Goal: Task Accomplishment & Management: Manage account settings

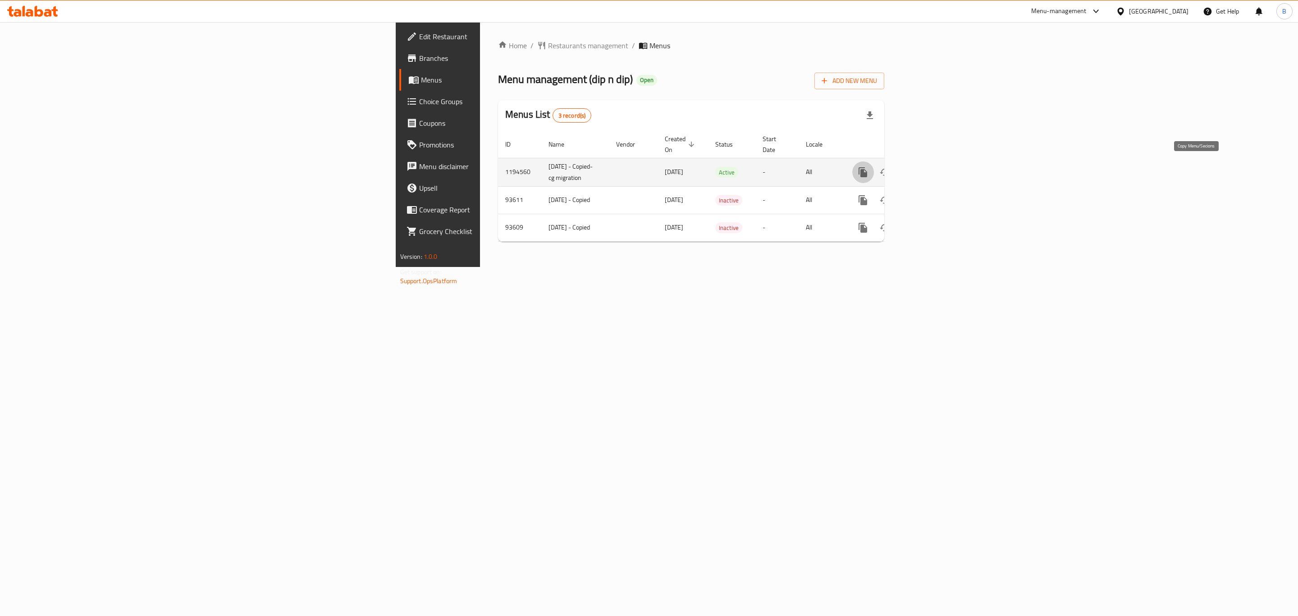
click at [874, 165] on button "more" at bounding box center [863, 172] width 22 height 22
click at [1152, 353] on div at bounding box center [649, 308] width 1298 height 616
click at [867, 171] on icon "more" at bounding box center [863, 172] width 9 height 10
click at [1217, 188] on strong "Copy menu" at bounding box center [1214, 185] width 34 height 11
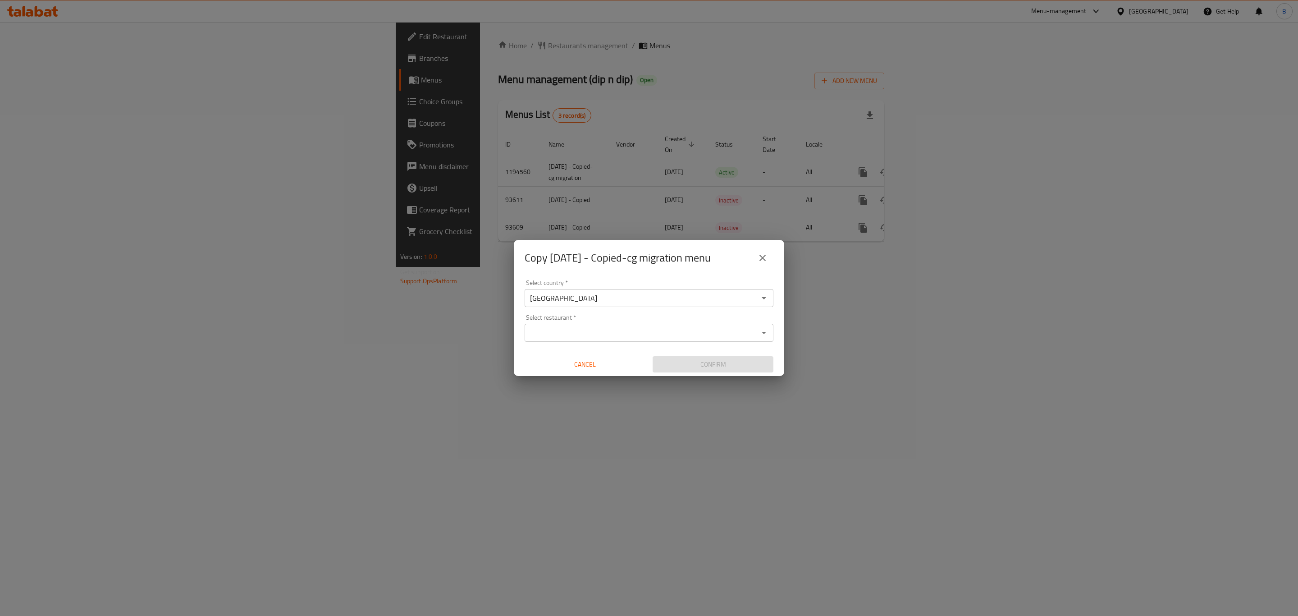
click at [649, 332] on input "Select restaurant   *" at bounding box center [641, 332] width 228 height 13
click at [622, 299] on input "[GEOGRAPHIC_DATA]" at bounding box center [641, 298] width 228 height 13
click at [766, 331] on icon "Open" at bounding box center [763, 332] width 11 height 11
click at [574, 330] on input "Select restaurant   *" at bounding box center [641, 332] width 228 height 13
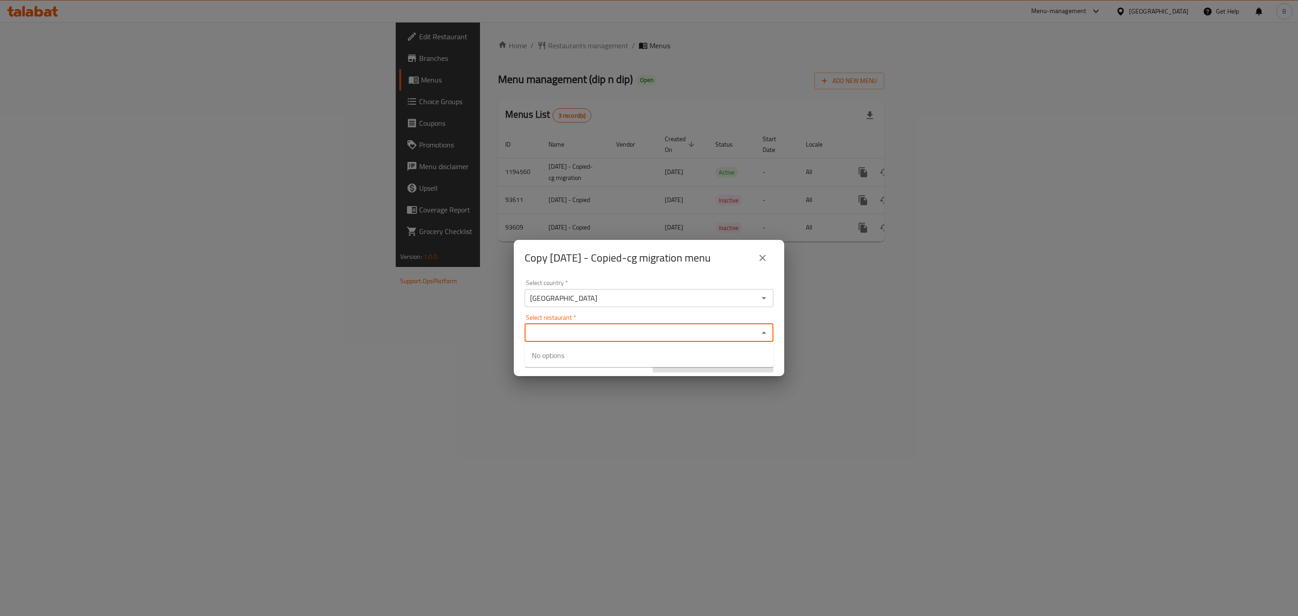
click at [574, 330] on input "Select restaurant   *" at bounding box center [641, 332] width 228 height 13
click at [616, 307] on div "Select country   * United Arab Emirates Select country * Select restaurant   * …" at bounding box center [649, 326] width 270 height 100
click at [637, 294] on input "[GEOGRAPHIC_DATA]" at bounding box center [641, 298] width 228 height 13
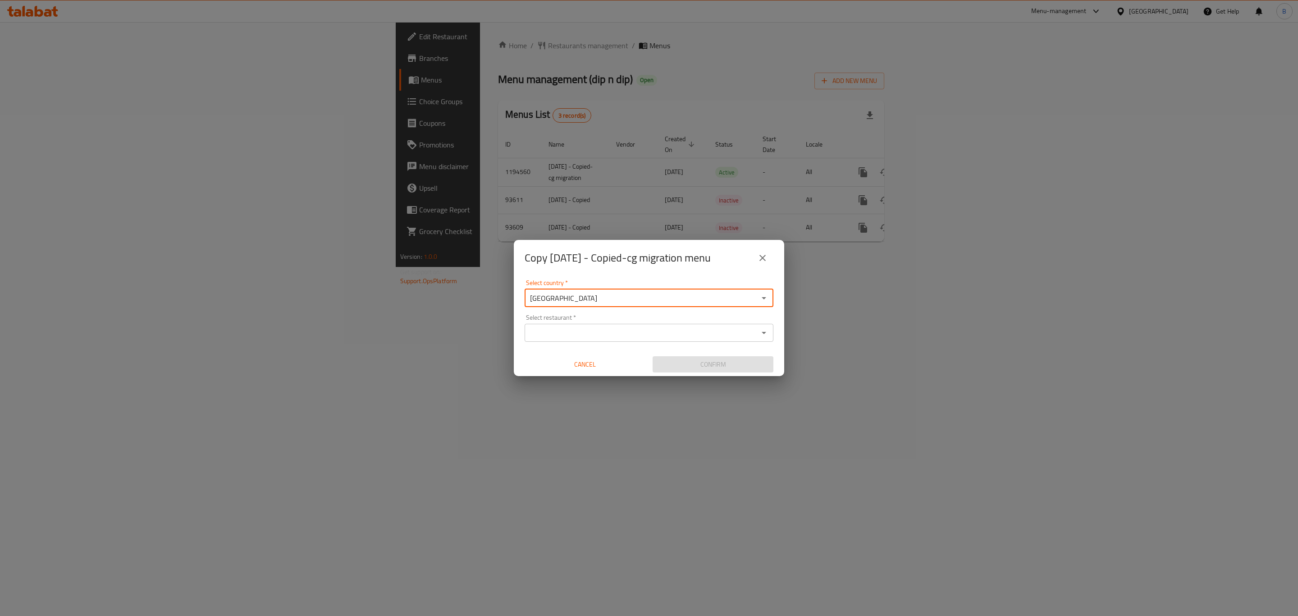
click at [637, 294] on input "[GEOGRAPHIC_DATA]" at bounding box center [641, 298] width 228 height 13
click at [763, 298] on icon "Open" at bounding box center [763, 297] width 11 height 11
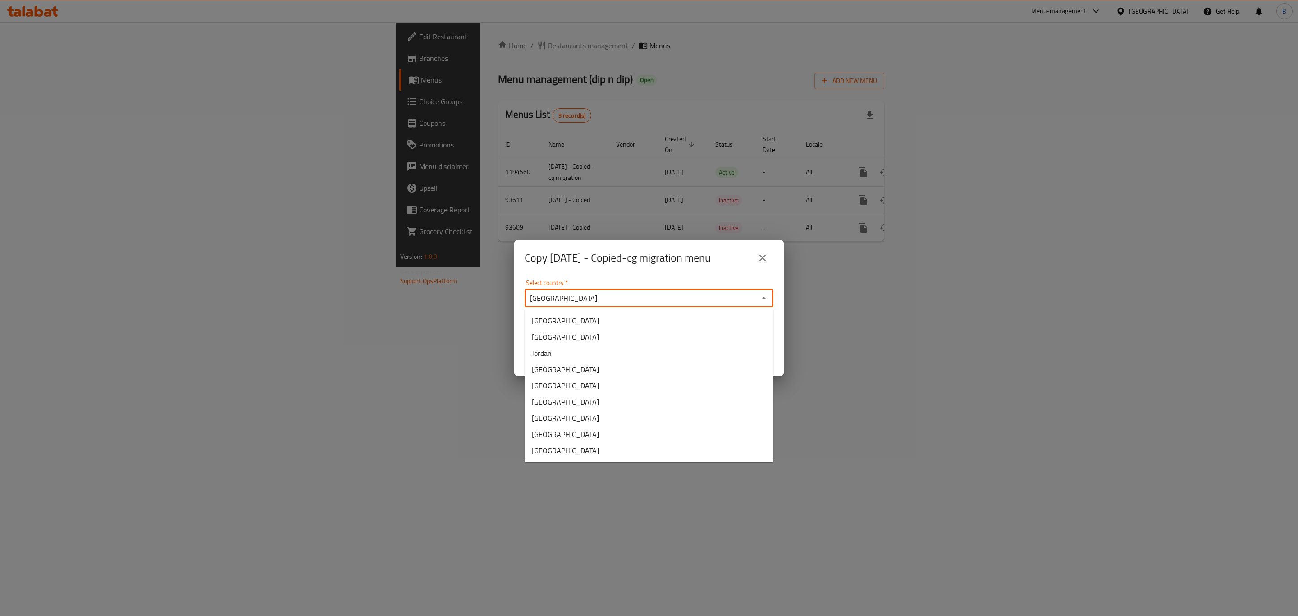
click at [763, 298] on icon "Close" at bounding box center [764, 298] width 5 height 2
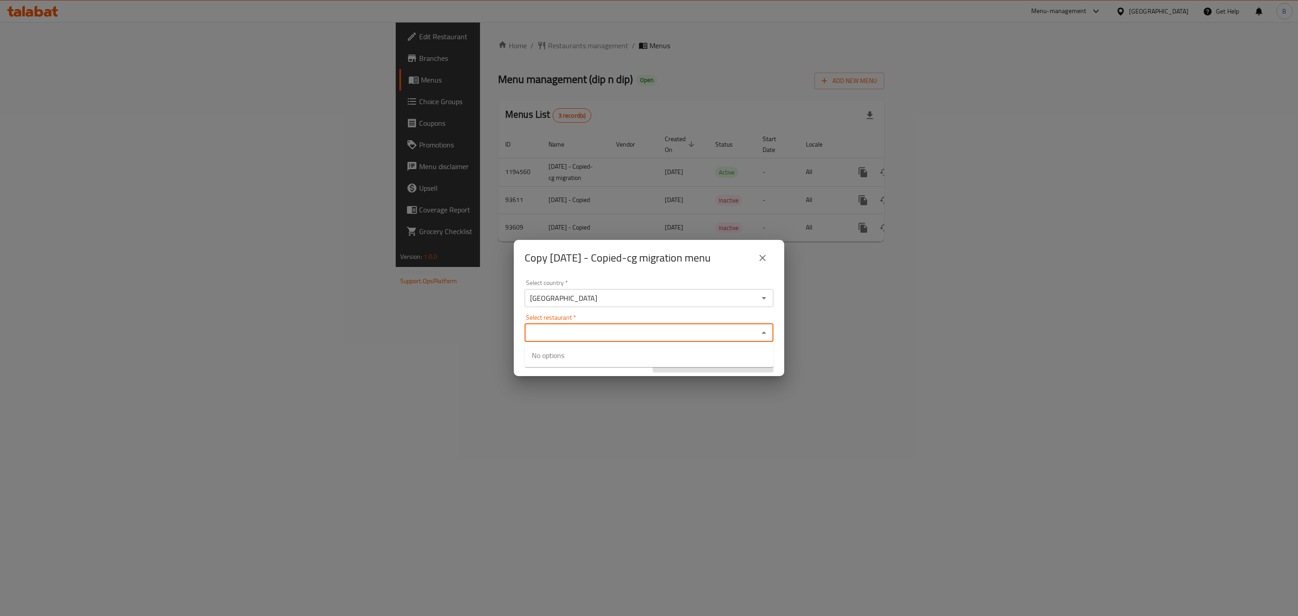
click at [634, 334] on input "Select restaurant   *" at bounding box center [641, 332] width 228 height 13
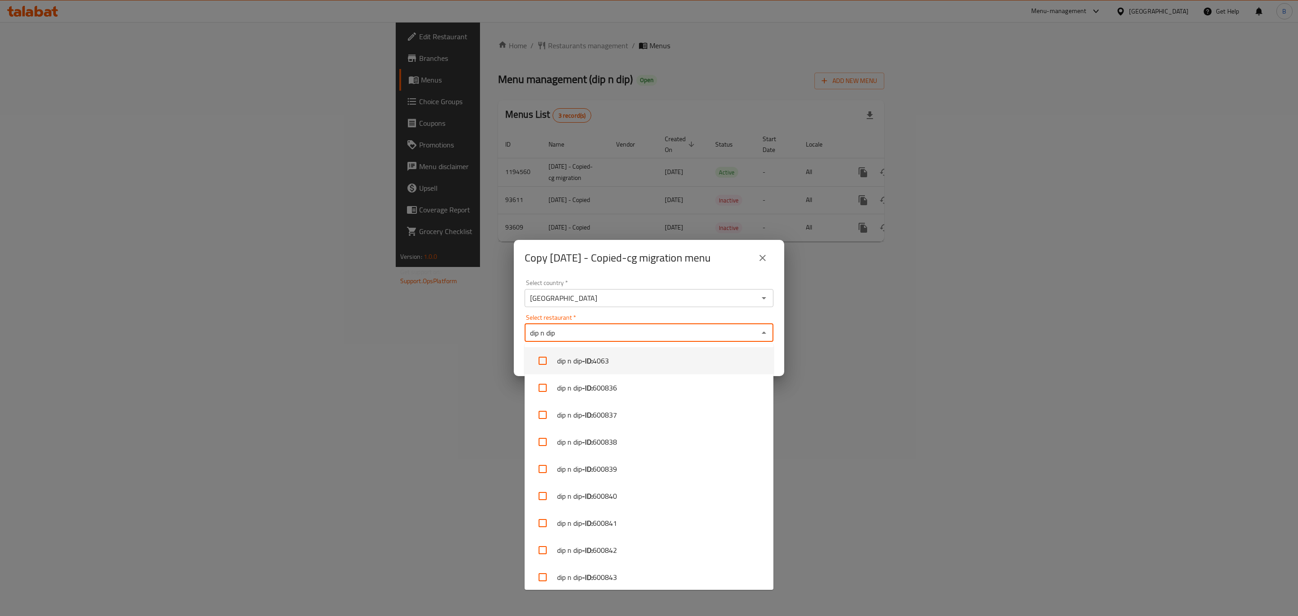
type input "dip n dip"
click at [575, 334] on input "Select restaurant   *" at bounding box center [641, 332] width 228 height 13
paste input "601711"
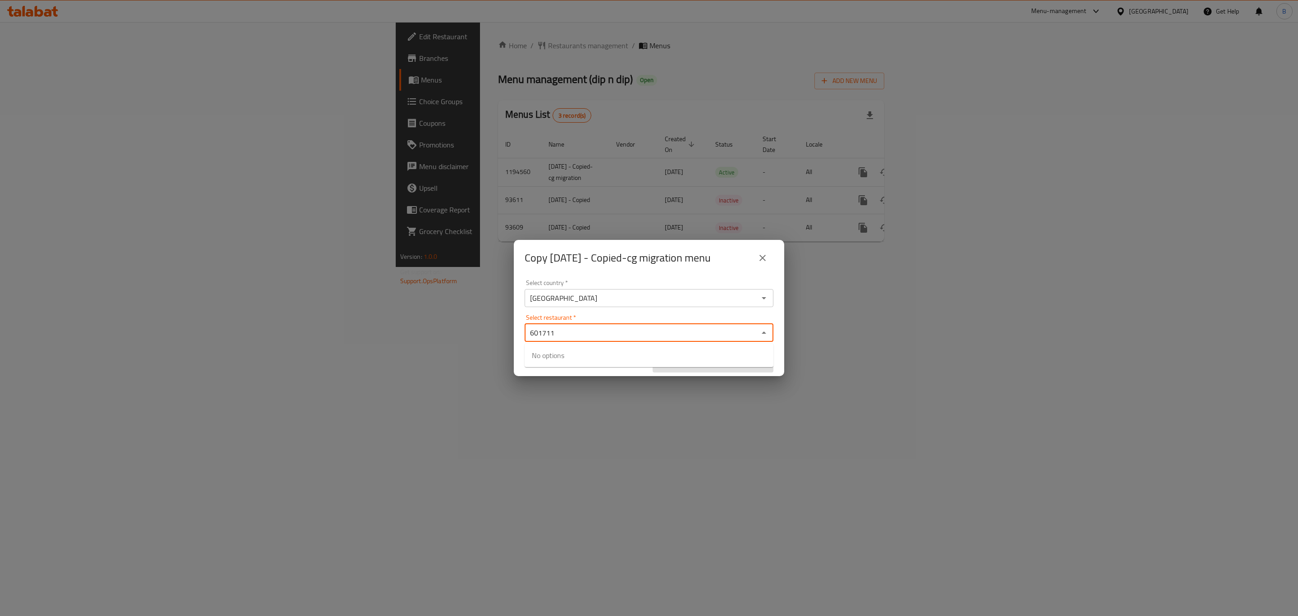
type input "601711"
paste input "600842"
type input "600842"
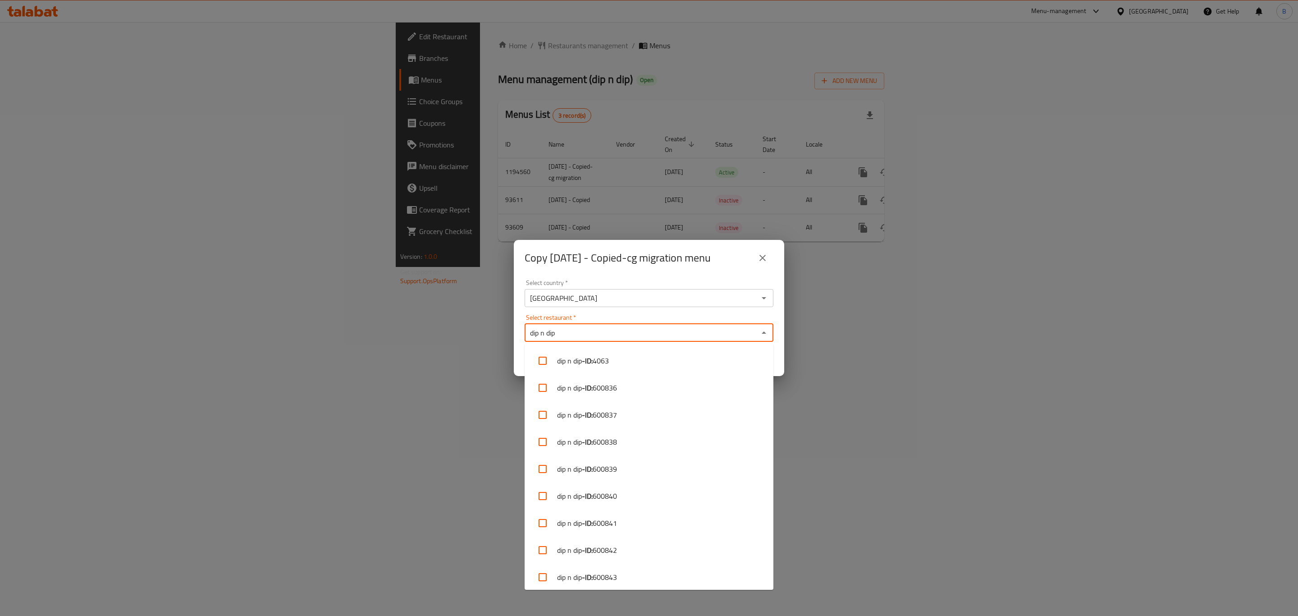
type input "dip n dip"
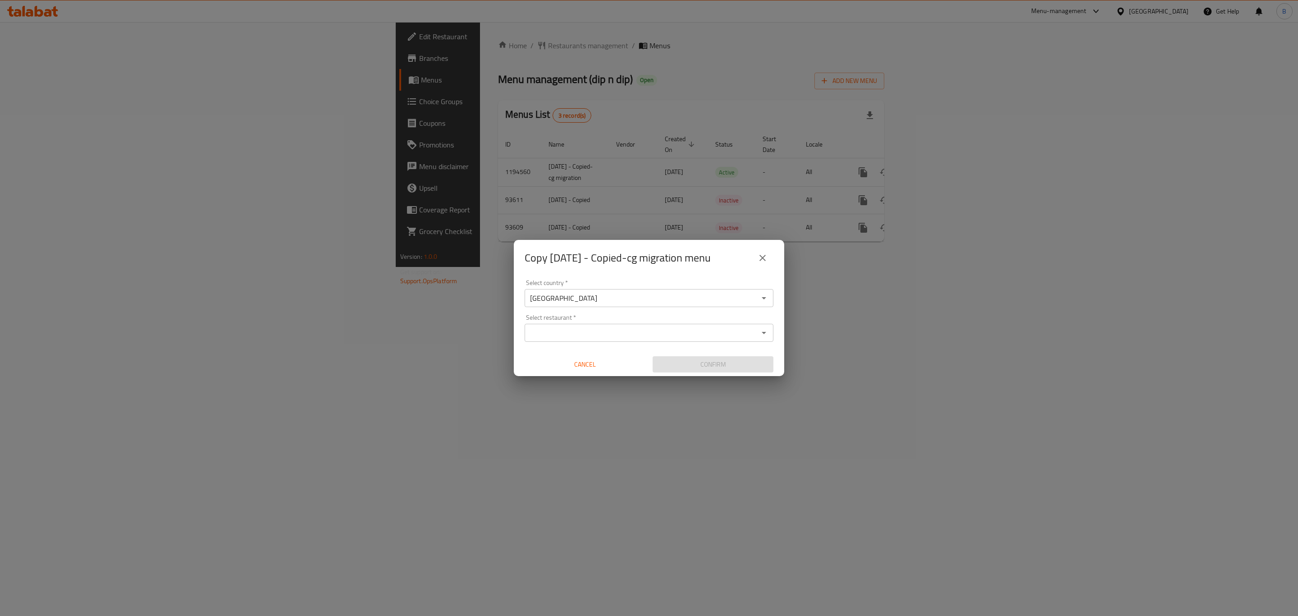
click at [700, 334] on input "Select restaurant   *" at bounding box center [641, 332] width 228 height 13
type input "dip n dip"
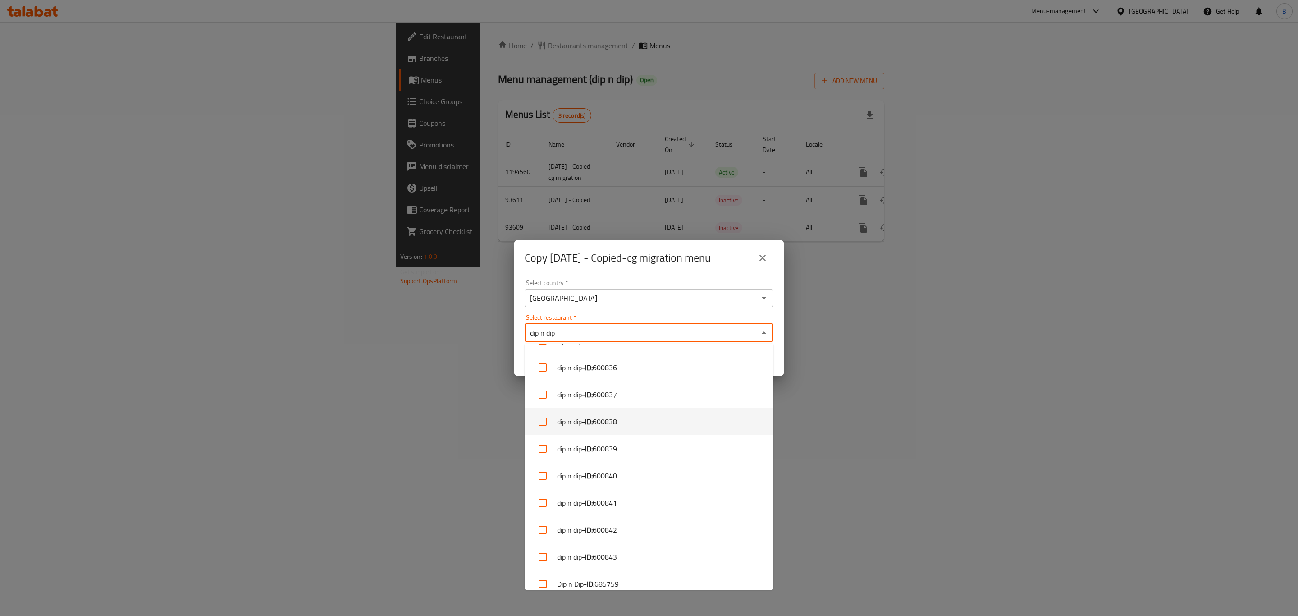
scroll to position [31, 0]
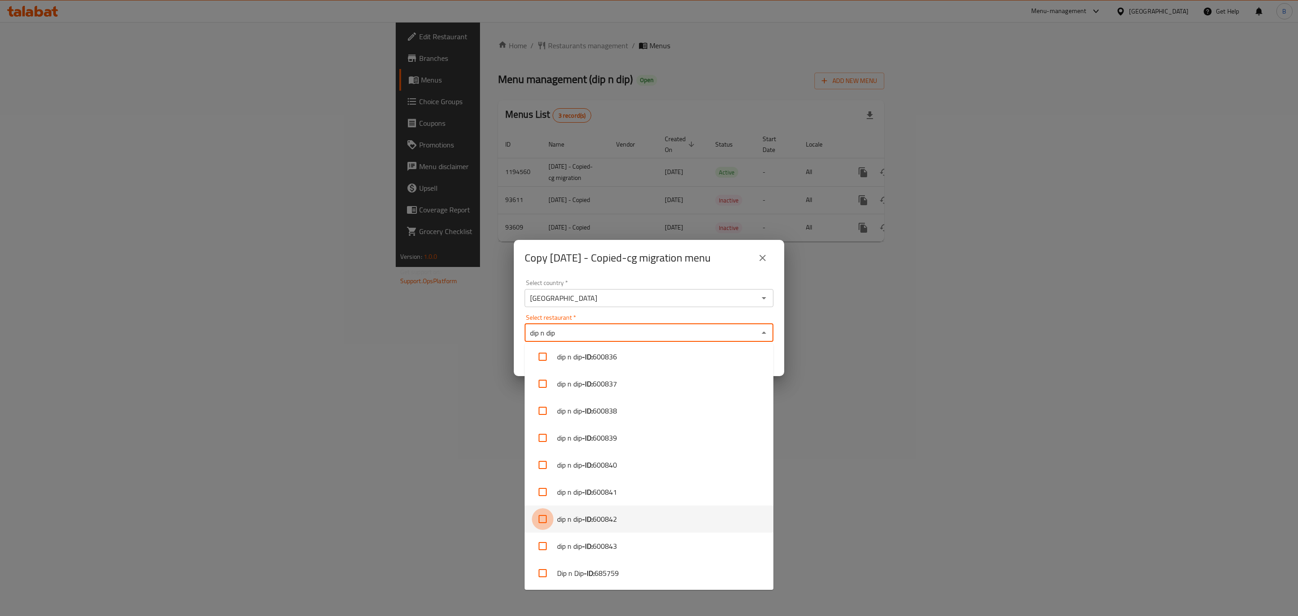
click at [540, 521] on input "checkbox" at bounding box center [543, 519] width 22 height 22
checkbox input "true"
click at [641, 272] on div "Copy June17th 2020 - Copied-cg migration menu" at bounding box center [649, 258] width 270 height 36
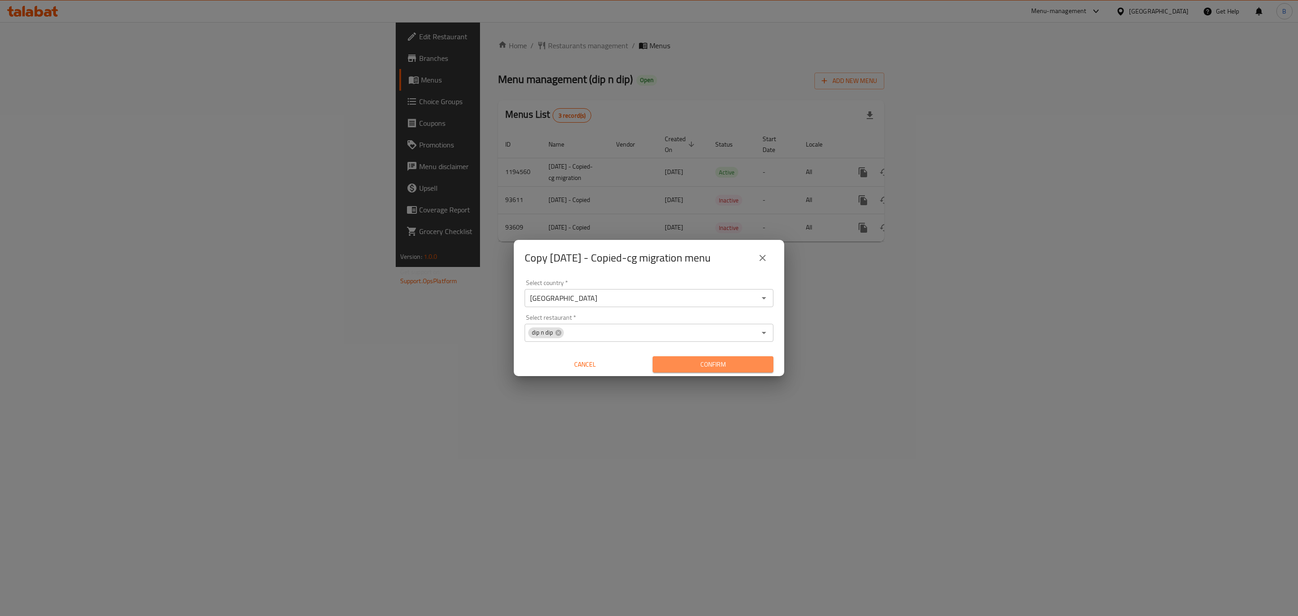
click at [714, 361] on span "Confirm" at bounding box center [713, 364] width 106 height 11
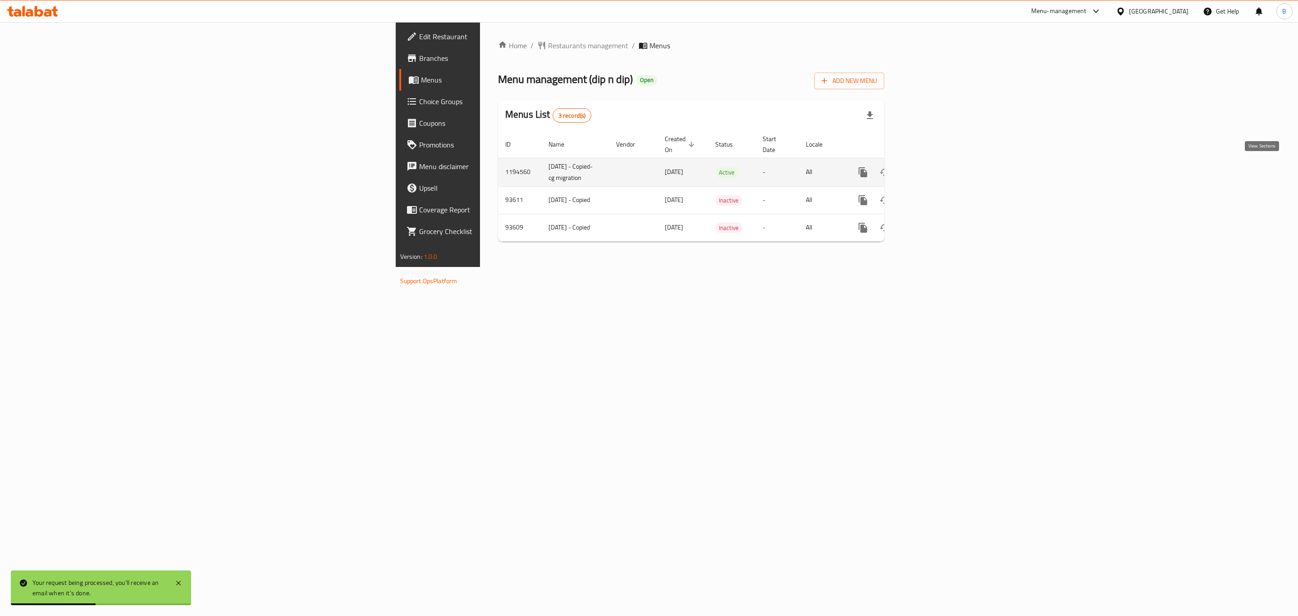
click at [933, 169] on icon "enhanced table" at bounding box center [927, 172] width 11 height 11
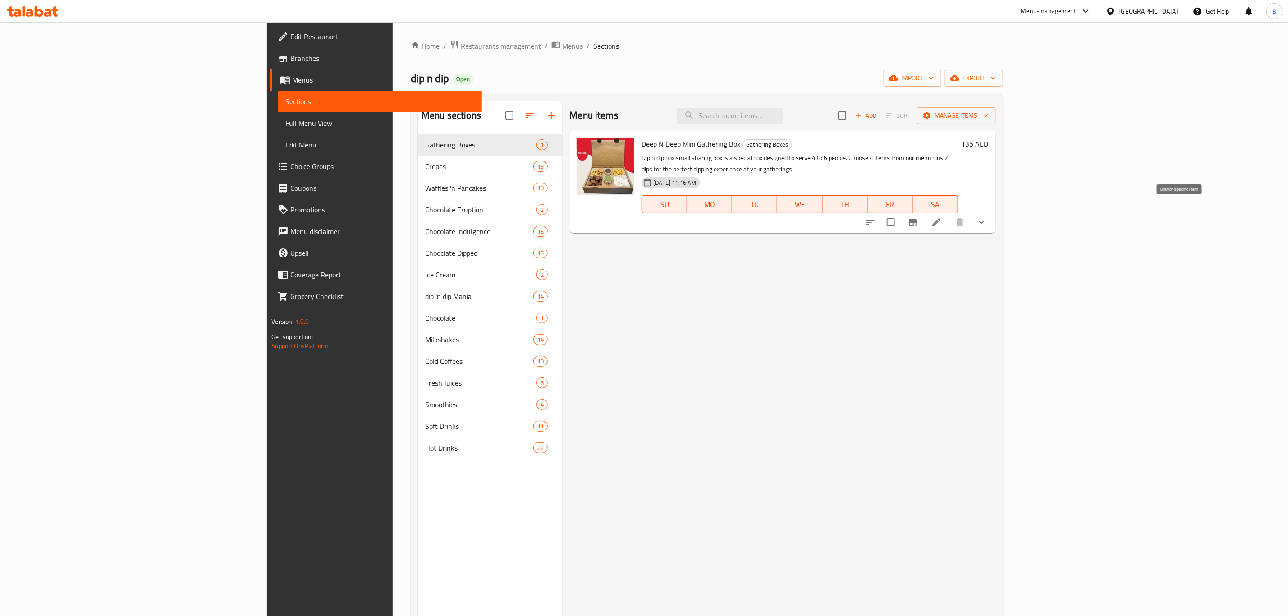
click at [918, 217] on icon "Branch-specific-item" at bounding box center [912, 222] width 11 height 11
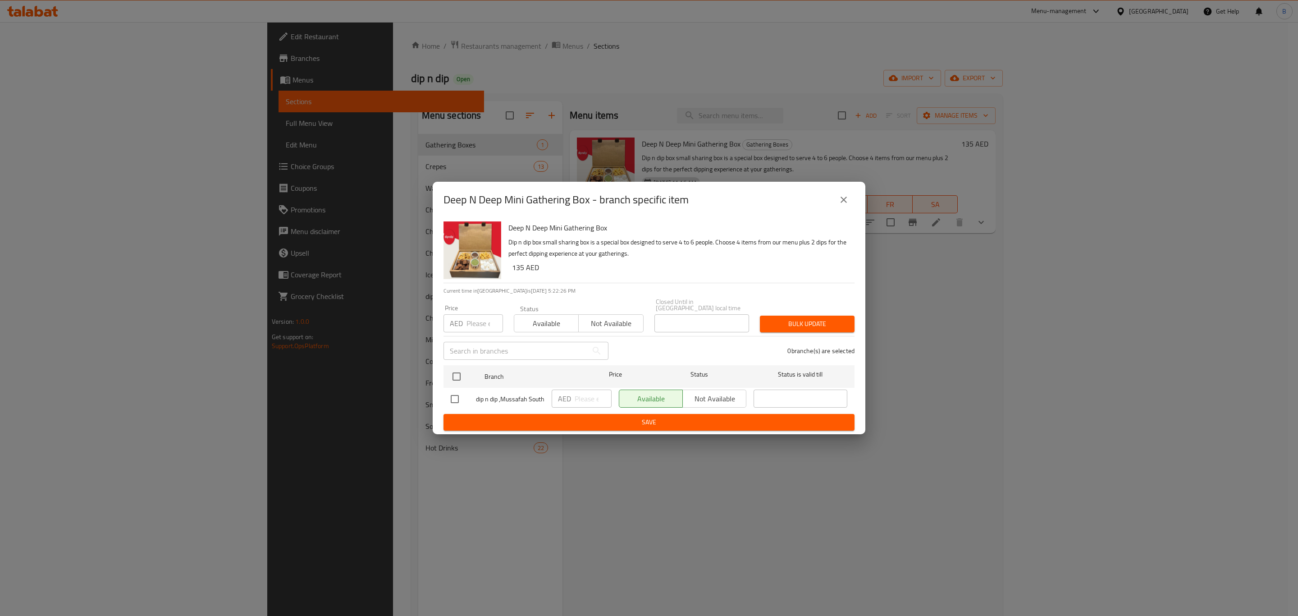
click at [841, 203] on icon "close" at bounding box center [843, 199] width 11 height 11
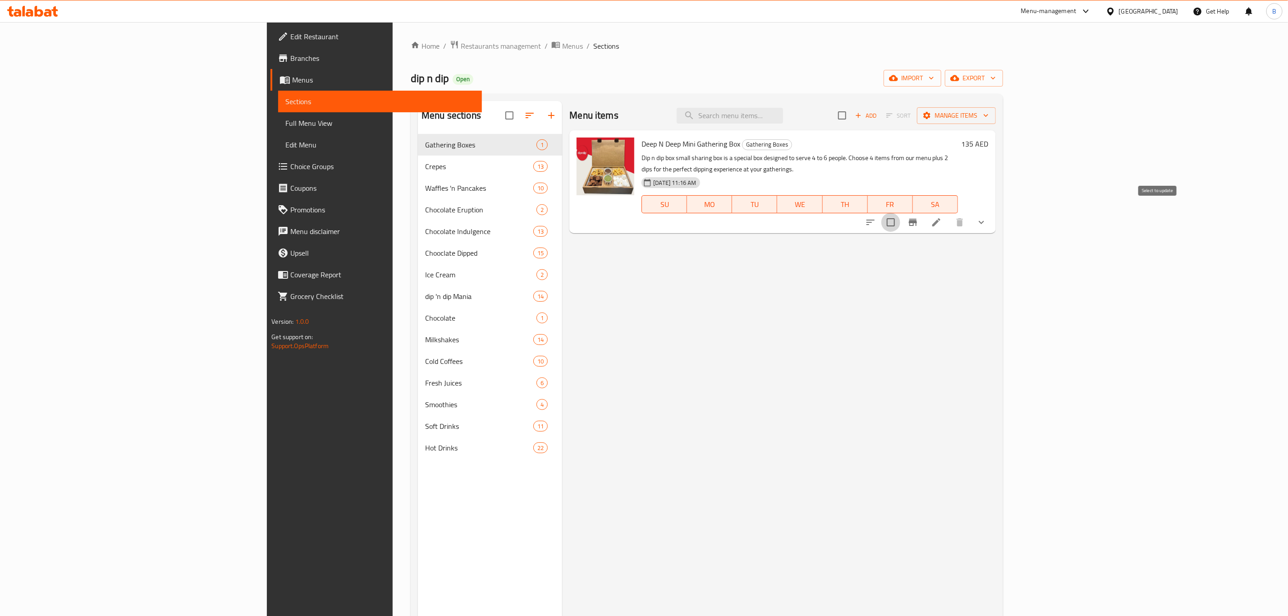
click at [900, 213] on input "checkbox" at bounding box center [890, 222] width 19 height 19
checkbox input "true"
click at [988, 115] on span "Manage items" at bounding box center [956, 115] width 64 height 11
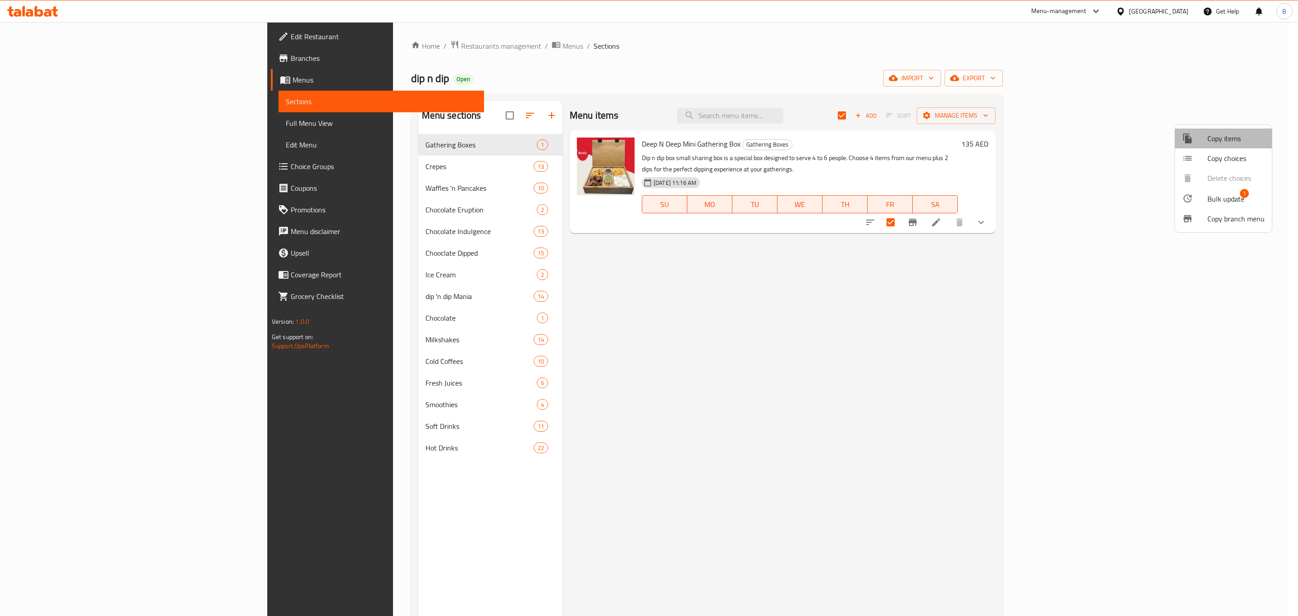
click at [1237, 135] on span "Copy items" at bounding box center [1235, 138] width 57 height 11
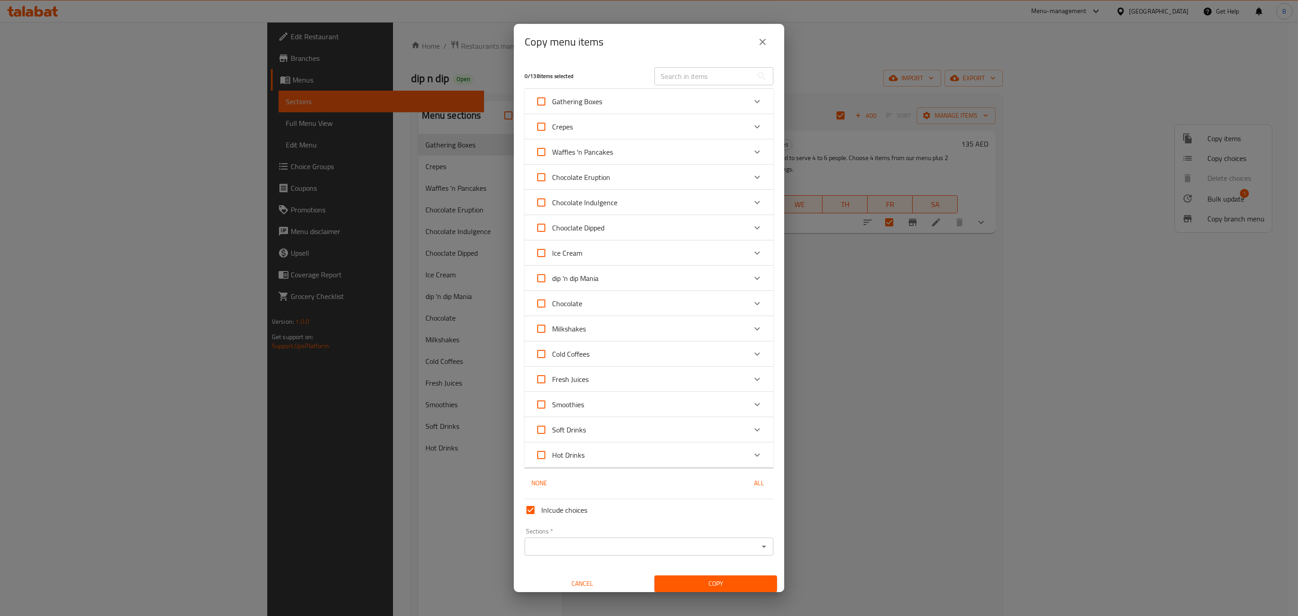
drag, startPoint x: 785, startPoint y: 157, endPoint x: 786, endPoint y: 192, distance: 35.2
click at [785, 188] on div "Copy menu items 0 / 138 items selected ​ Gathering Boxes Deep N Deep Mini Gathe…" at bounding box center [649, 308] width 1298 height 616
click at [641, 539] on input "Sections   *" at bounding box center [641, 540] width 228 height 13
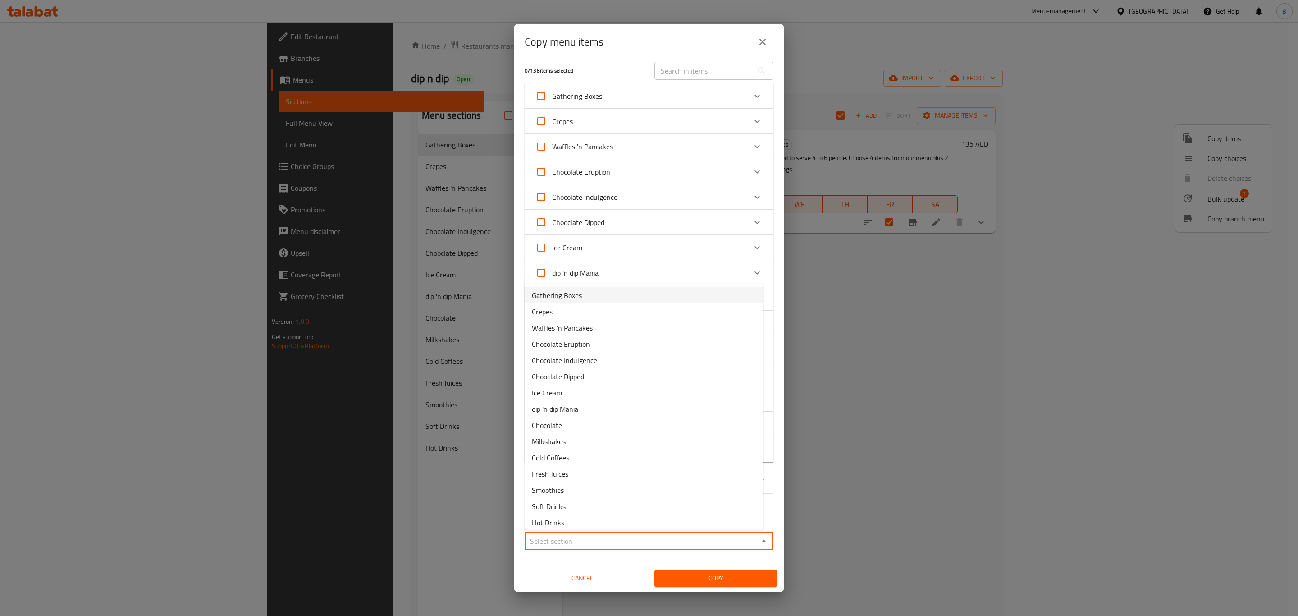
click at [576, 299] on span "Gathering Boxes" at bounding box center [557, 295] width 50 height 11
type input "Gathering Boxes"
click at [695, 579] on span "Copy" at bounding box center [716, 577] width 108 height 11
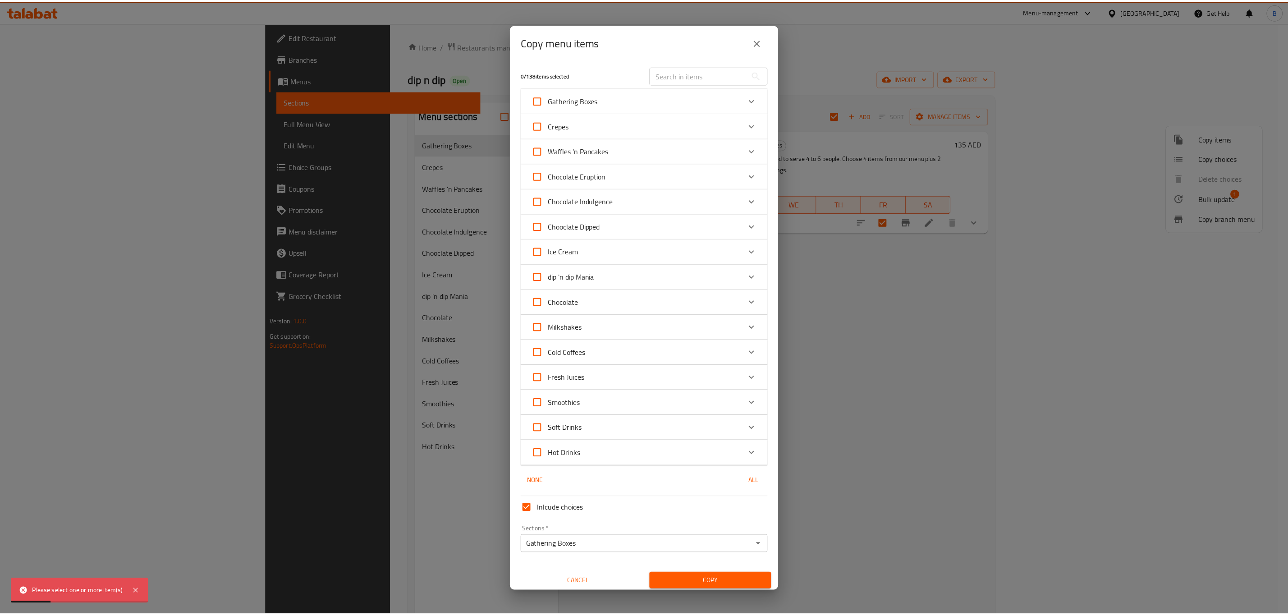
scroll to position [0, 0]
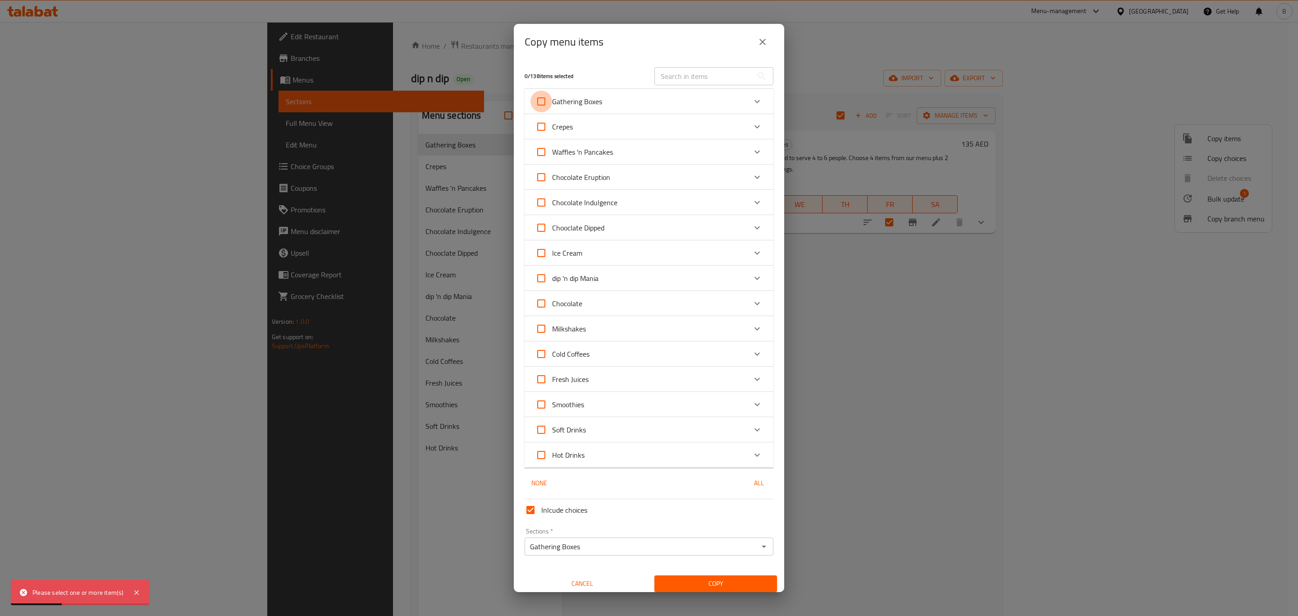
click at [541, 103] on input "Gathering Boxes" at bounding box center [541, 102] width 22 height 22
checkbox input "true"
click at [717, 582] on span "Copy" at bounding box center [716, 583] width 108 height 11
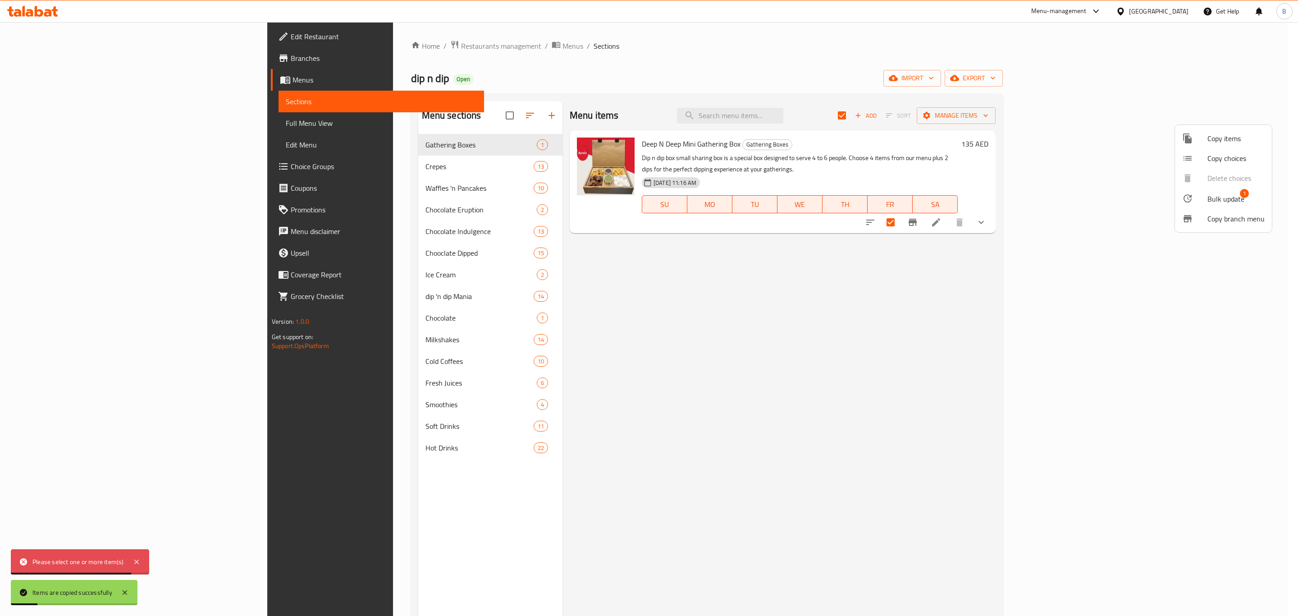
click at [637, 453] on div at bounding box center [649, 308] width 1298 height 616
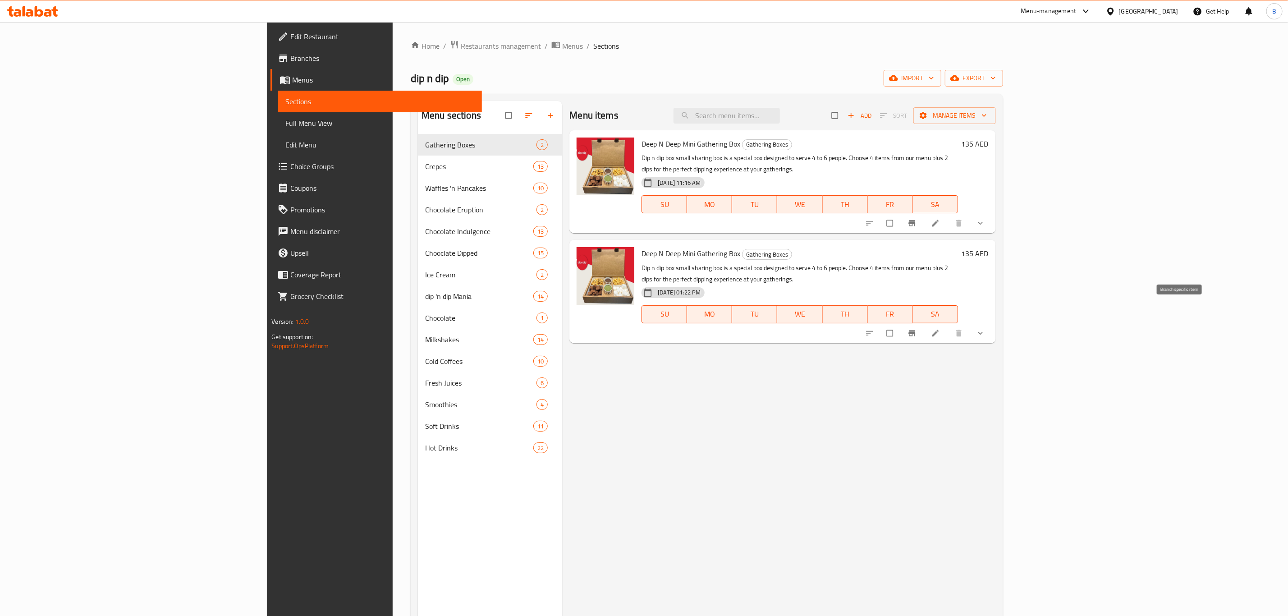
click at [916, 329] on icon "Branch-specific-item" at bounding box center [911, 333] width 9 height 9
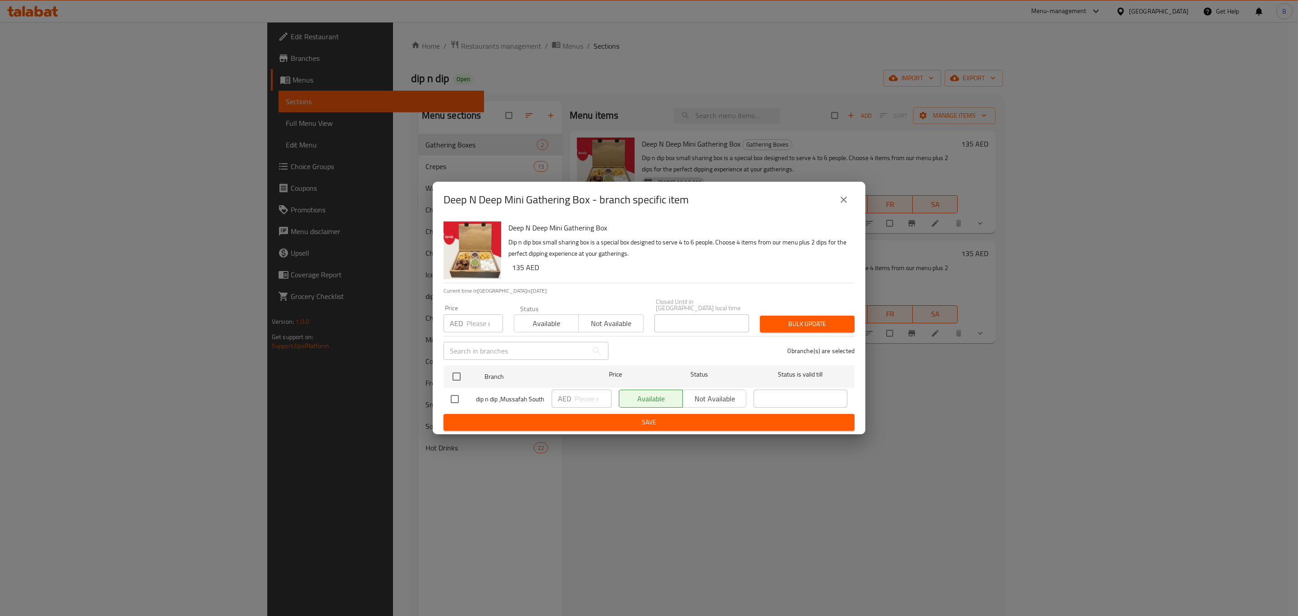
click at [718, 400] on div "Available Not available" at bounding box center [683, 398] width 128 height 18
click at [746, 400] on div "Available Not available" at bounding box center [682, 399] width 135 height 26
click at [711, 395] on div "Available Not available" at bounding box center [683, 398] width 128 height 18
click at [605, 319] on span "Not available" at bounding box center [610, 323] width 57 height 13
click at [453, 399] on input "checkbox" at bounding box center [454, 398] width 19 height 19
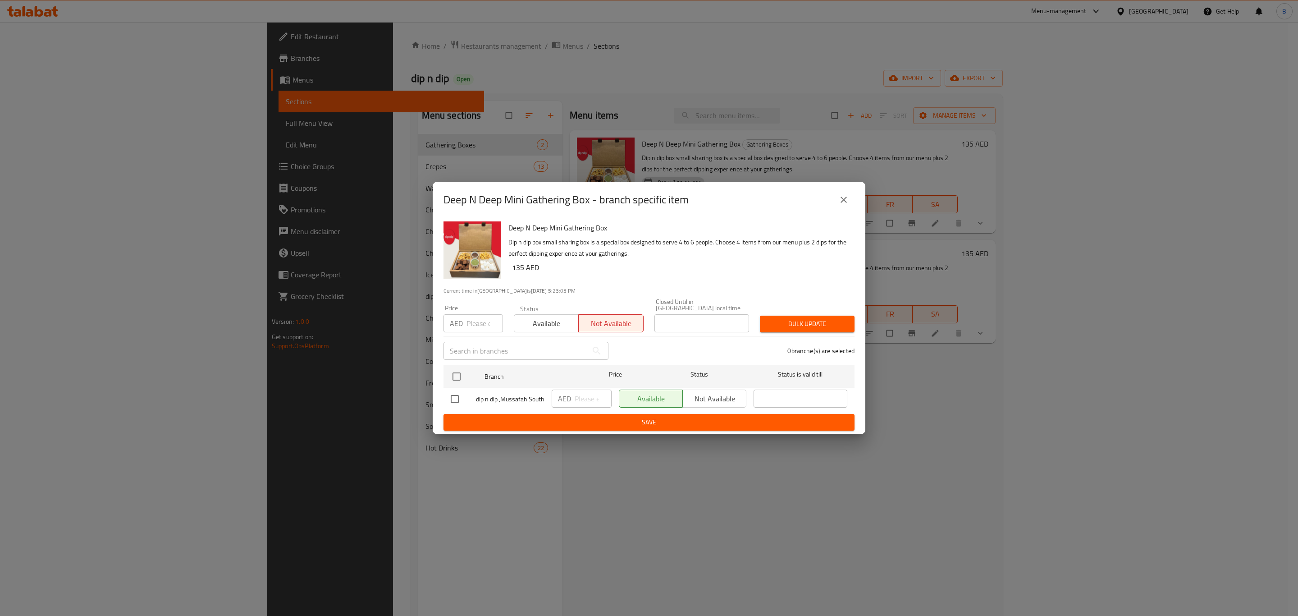
checkbox input "true"
click at [710, 418] on span "Save" at bounding box center [649, 421] width 397 height 11
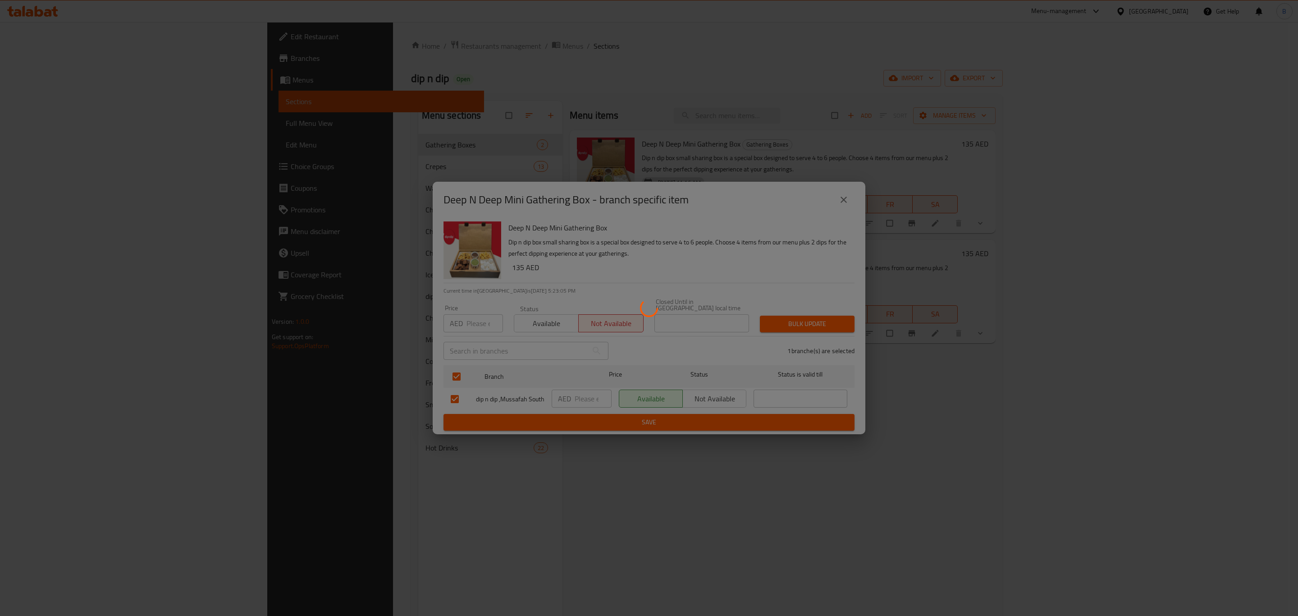
click at [704, 394] on div at bounding box center [649, 308] width 1298 height 616
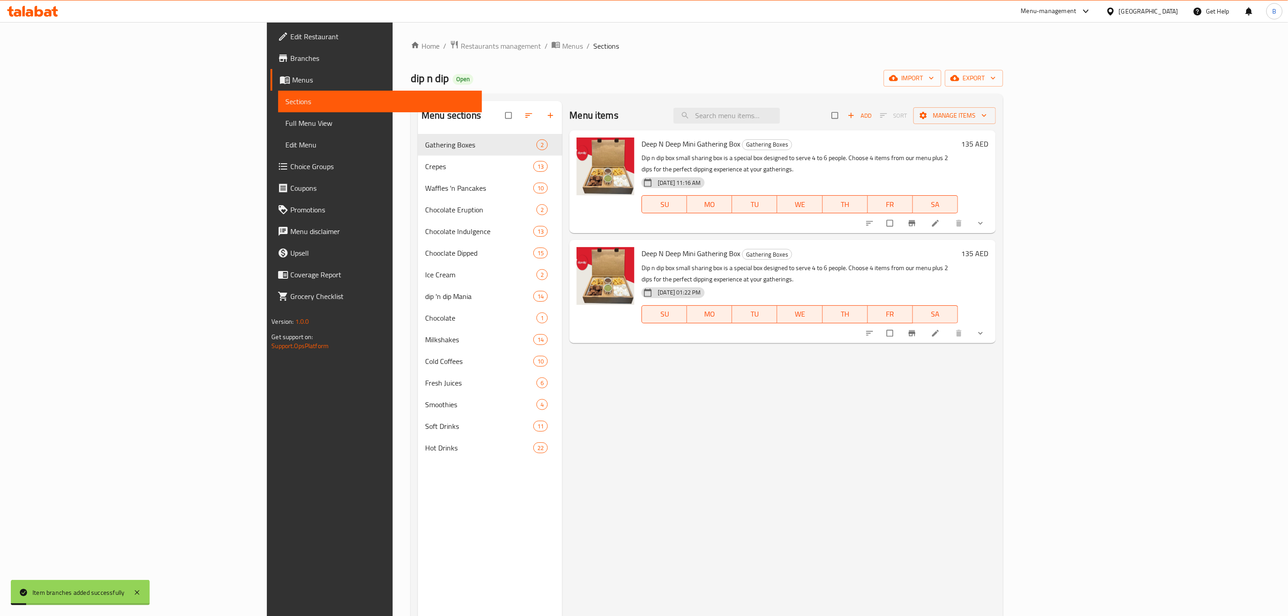
click at [995, 407] on div "Menu items Add Sort Manage items Deep N Deep Mini Gathering Box Gathering Boxes…" at bounding box center [778, 409] width 433 height 616
click at [918, 329] on span "Branch-specific-item" at bounding box center [912, 333] width 11 height 9
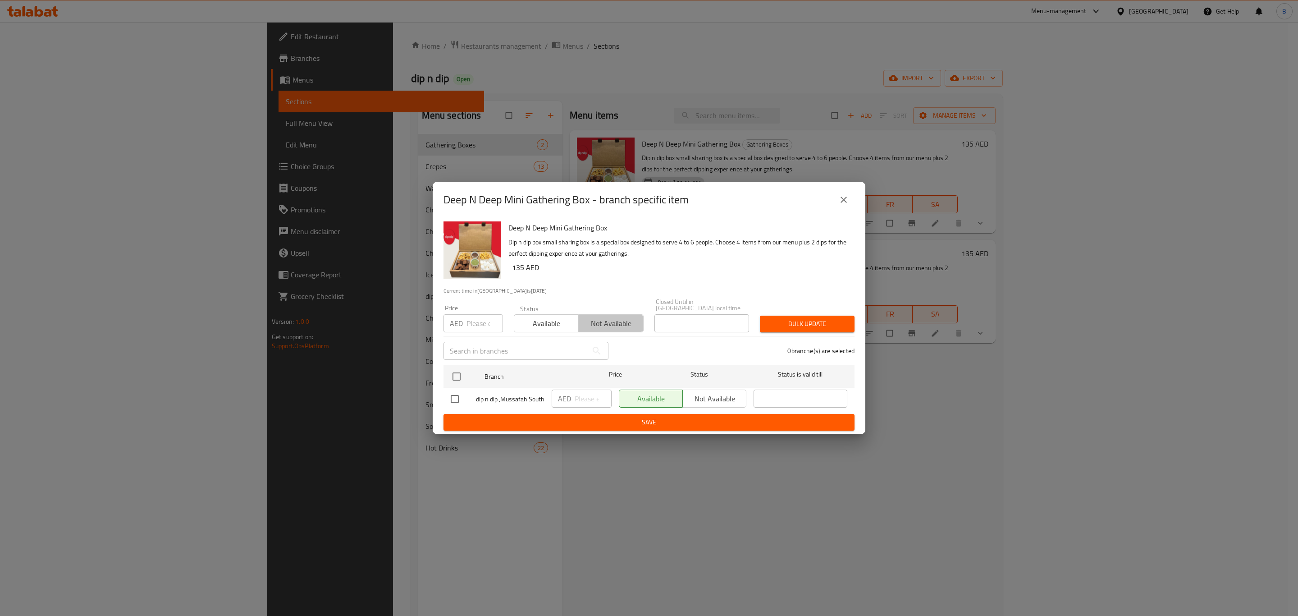
click at [620, 329] on span "Not available" at bounding box center [610, 323] width 57 height 13
click at [704, 391] on div "Available Not available" at bounding box center [683, 398] width 128 height 18
click at [707, 398] on div "Available Not available" at bounding box center [683, 398] width 128 height 18
click at [451, 380] on input "checkbox" at bounding box center [456, 376] width 19 height 19
checkbox input "true"
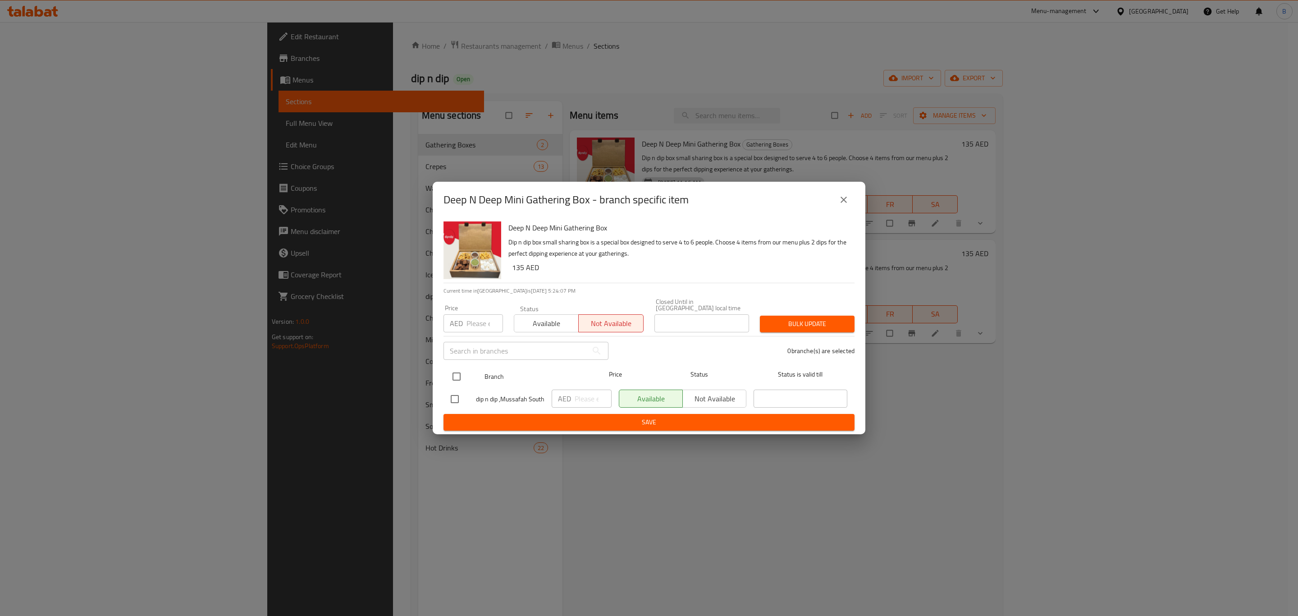
checkbox input "true"
click at [735, 387] on div "Available Not available" at bounding box center [682, 399] width 135 height 26
click at [718, 398] on span "Not available" at bounding box center [714, 398] width 56 height 13
click at [704, 426] on span "Save" at bounding box center [649, 421] width 397 height 11
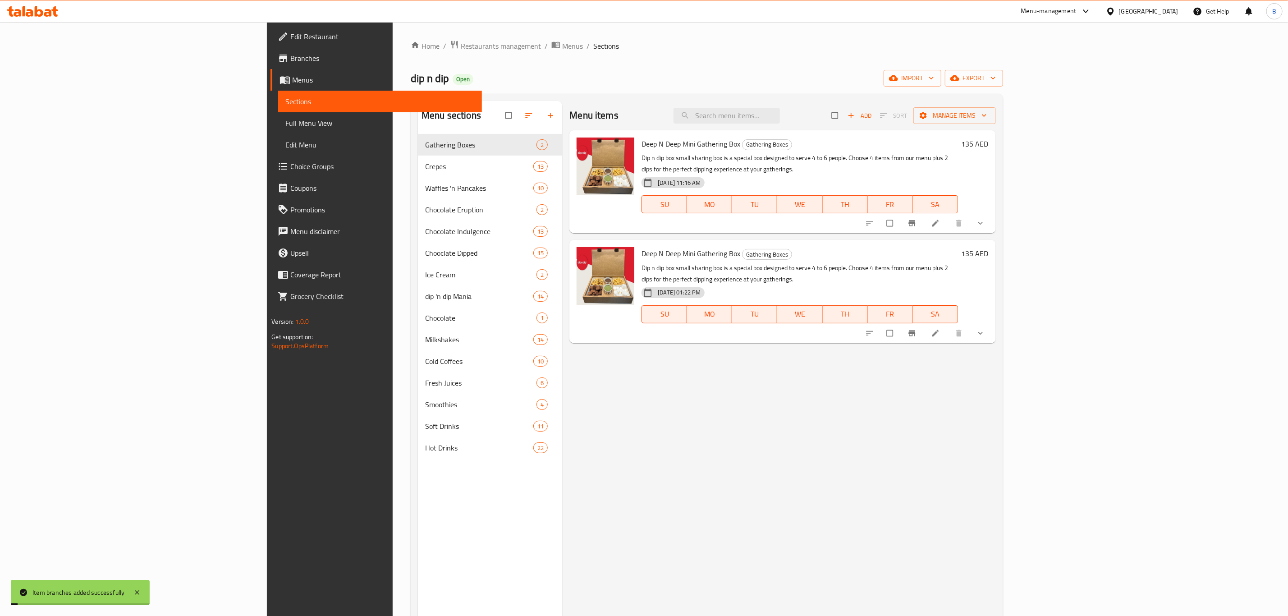
click at [744, 425] on div "Menu items Add Sort Manage items Deep N Deep Mini Gathering Box Gathering Boxes…" at bounding box center [778, 409] width 433 height 616
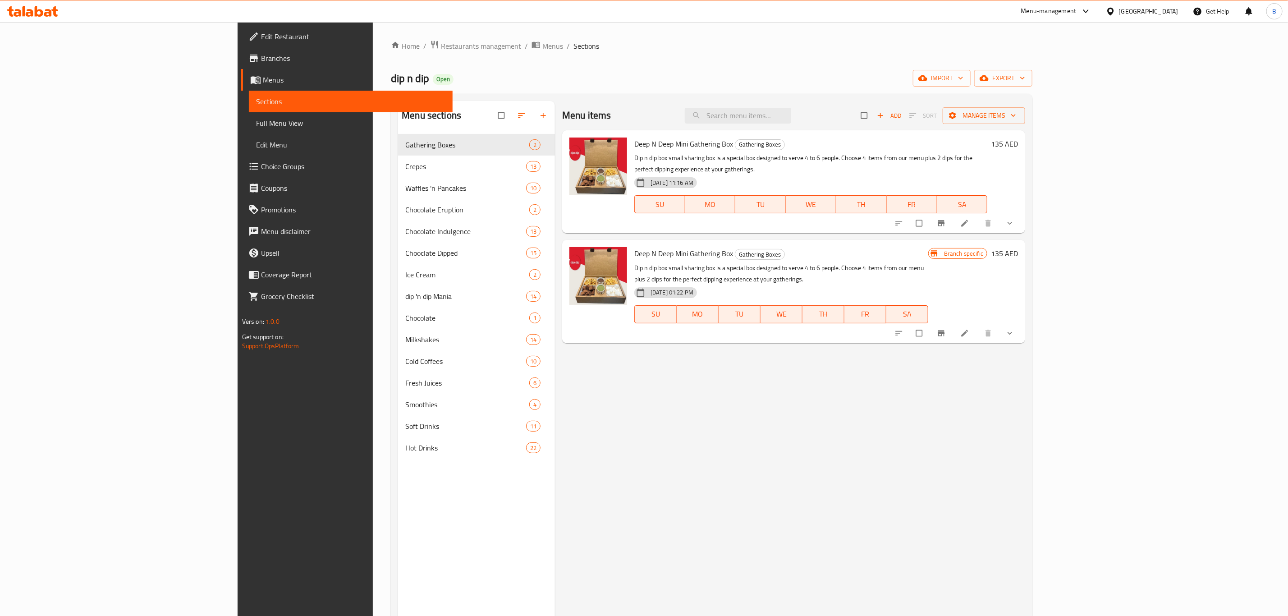
click at [874, 118] on input "checkbox" at bounding box center [864, 115] width 19 height 17
checkbox input "true"
click at [929, 215] on input "checkbox" at bounding box center [919, 223] width 19 height 17
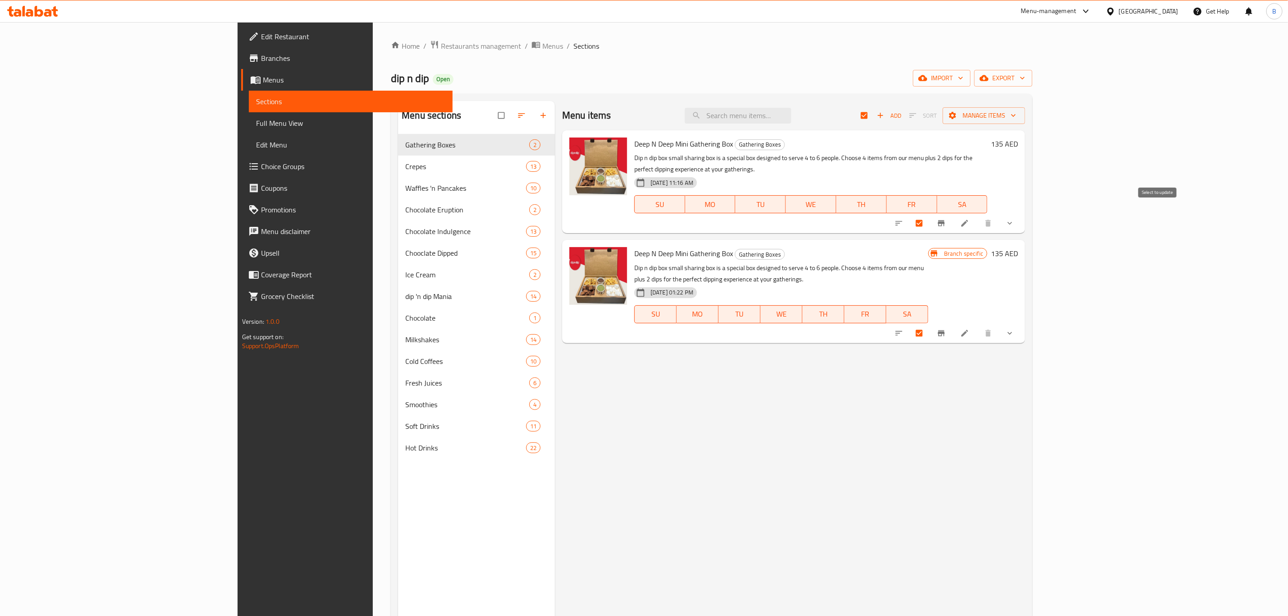
checkbox input "false"
click at [1025, 125] on div "Menu items Add Sort Manage items" at bounding box center [793, 115] width 463 height 29
click at [1018, 118] on icon "button" at bounding box center [1013, 115] width 9 height 9
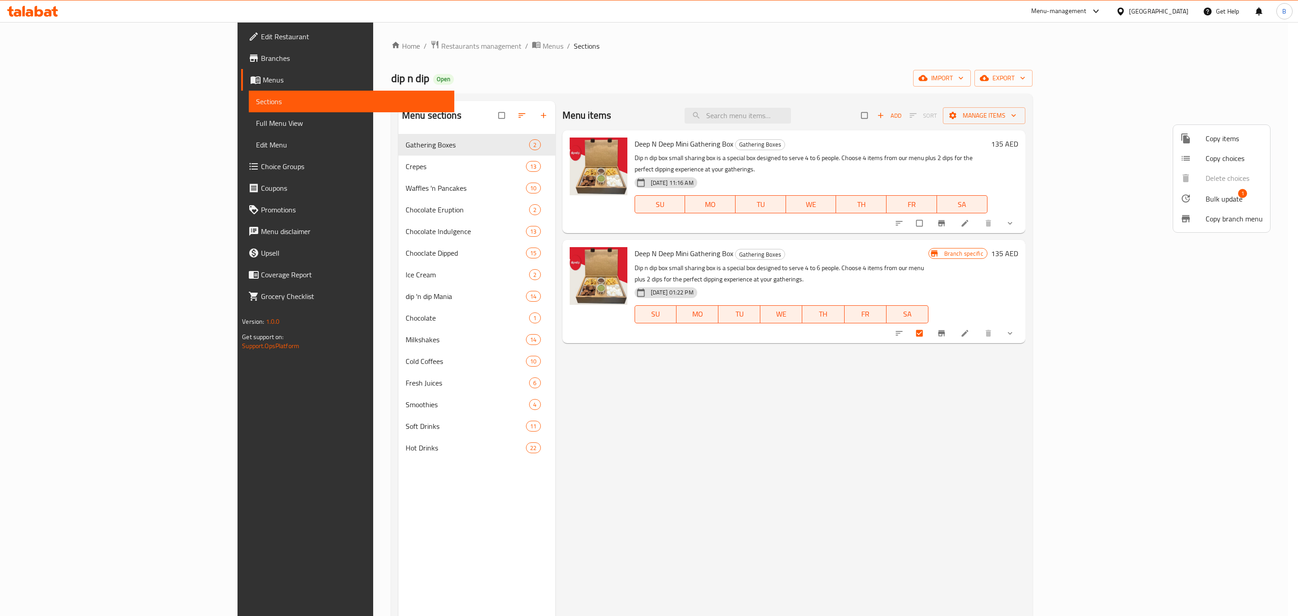
click at [1233, 157] on span "Copy choices" at bounding box center [1234, 158] width 57 height 11
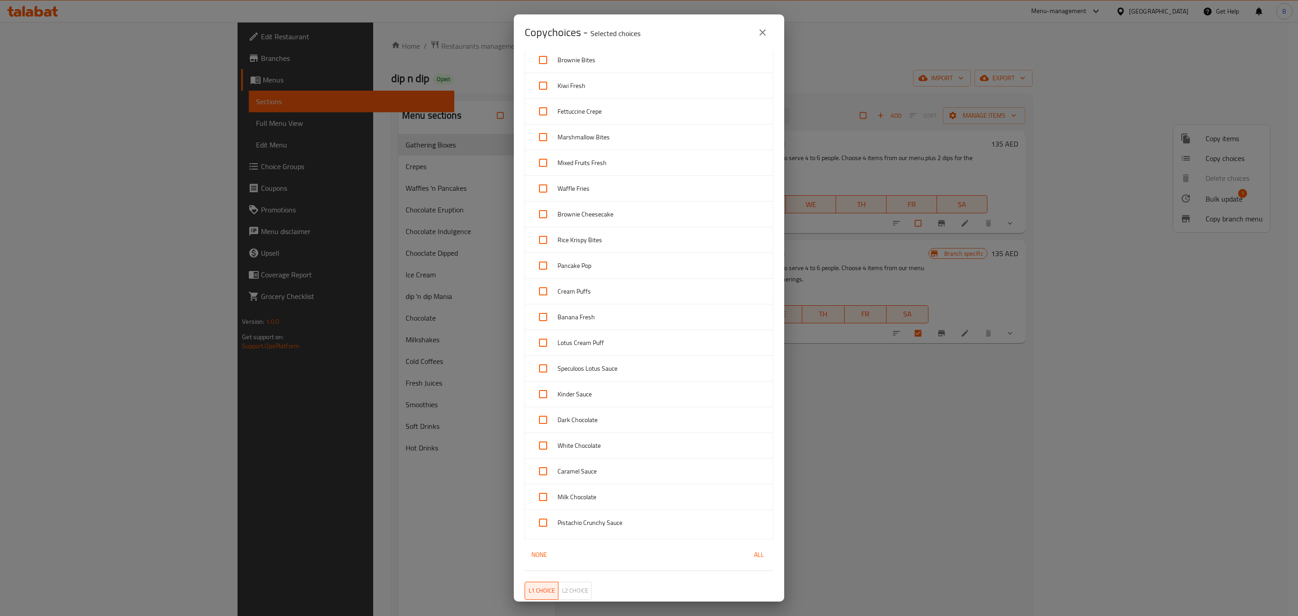
scroll to position [295, 0]
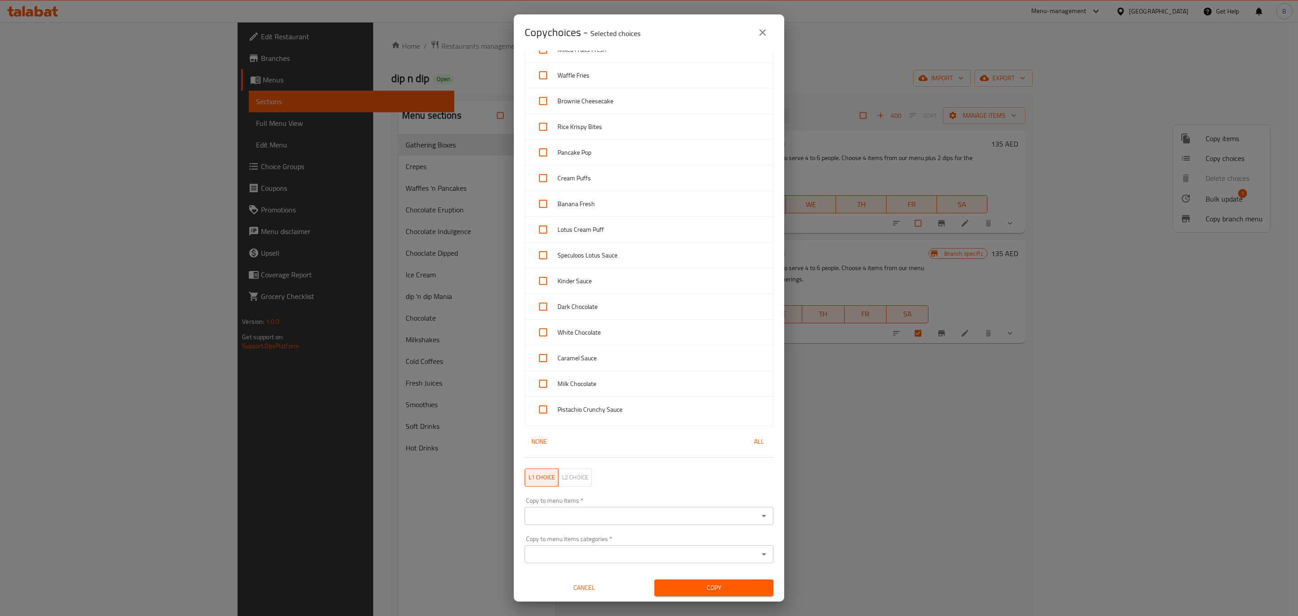
click at [962, 461] on div "Copy choices - Selected choices 0 Menu Items   * Deep N Deep Mini Gathering Box…" at bounding box center [649, 308] width 1298 height 616
click at [579, 585] on span "Cancel" at bounding box center [584, 587] width 112 height 11
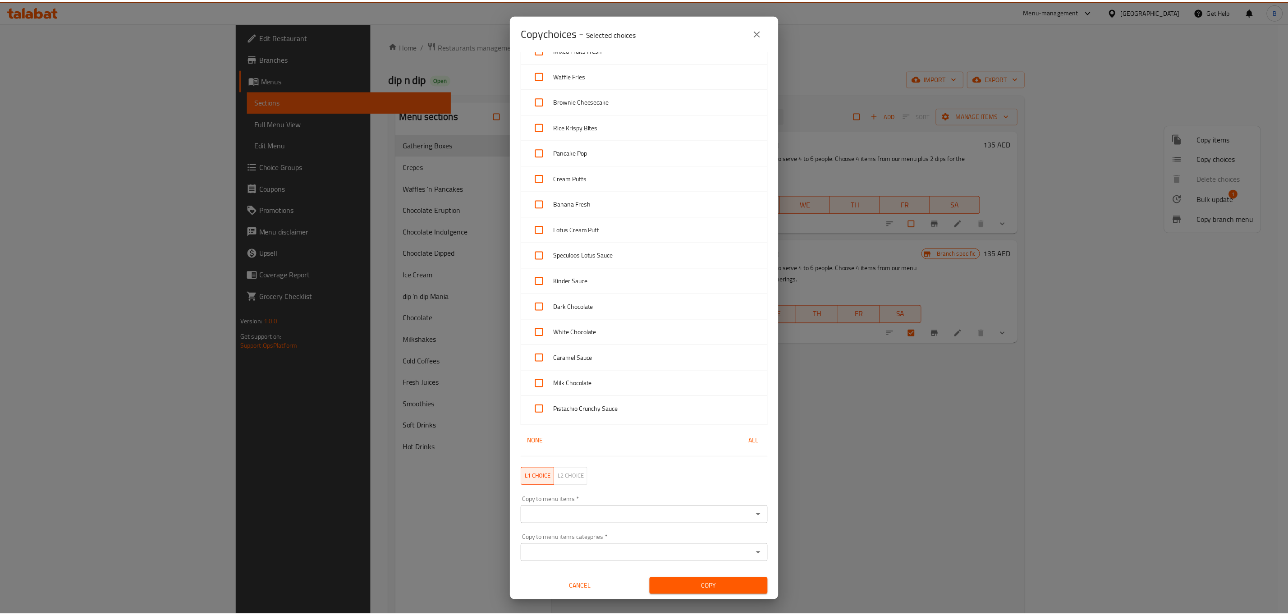
scroll to position [1, 0]
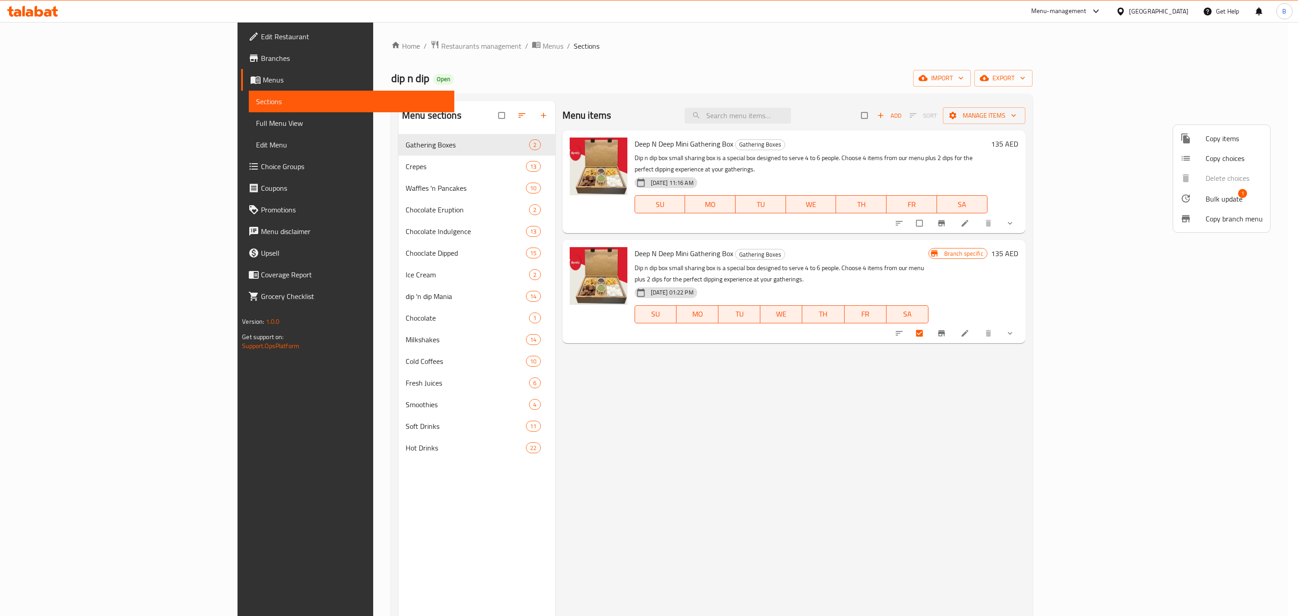
click at [1212, 345] on div at bounding box center [649, 308] width 1298 height 616
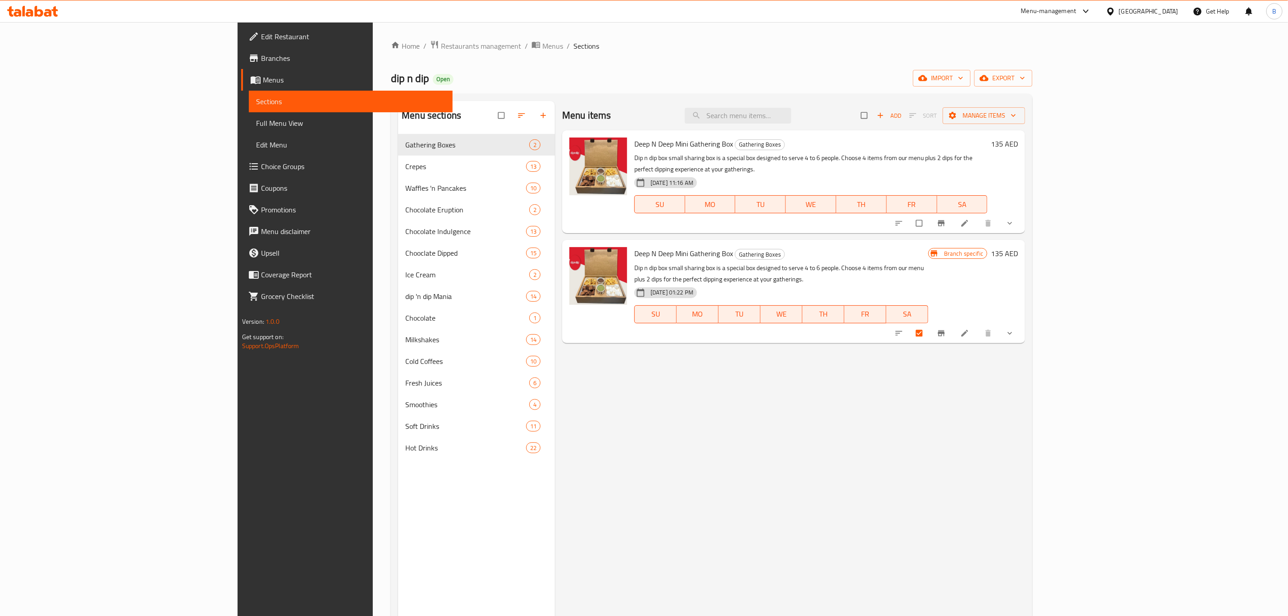
click at [1014, 329] on icon "show more" at bounding box center [1009, 333] width 9 height 9
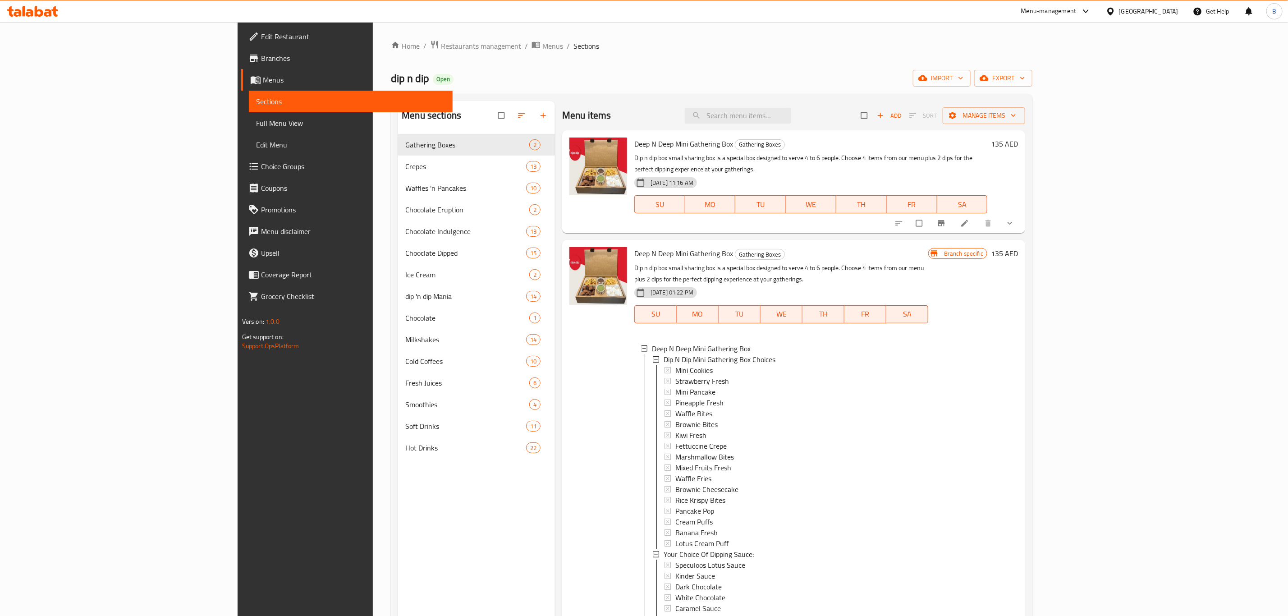
click at [1018, 247] on h6 "135 AED" at bounding box center [1004, 253] width 27 height 13
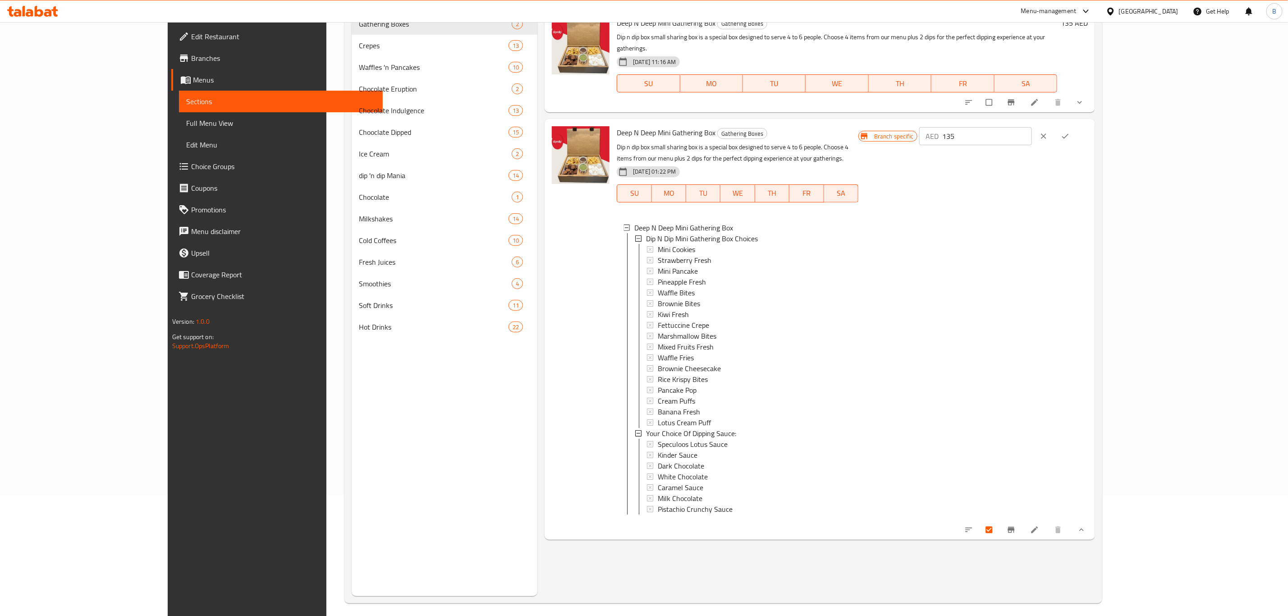
scroll to position [126, 0]
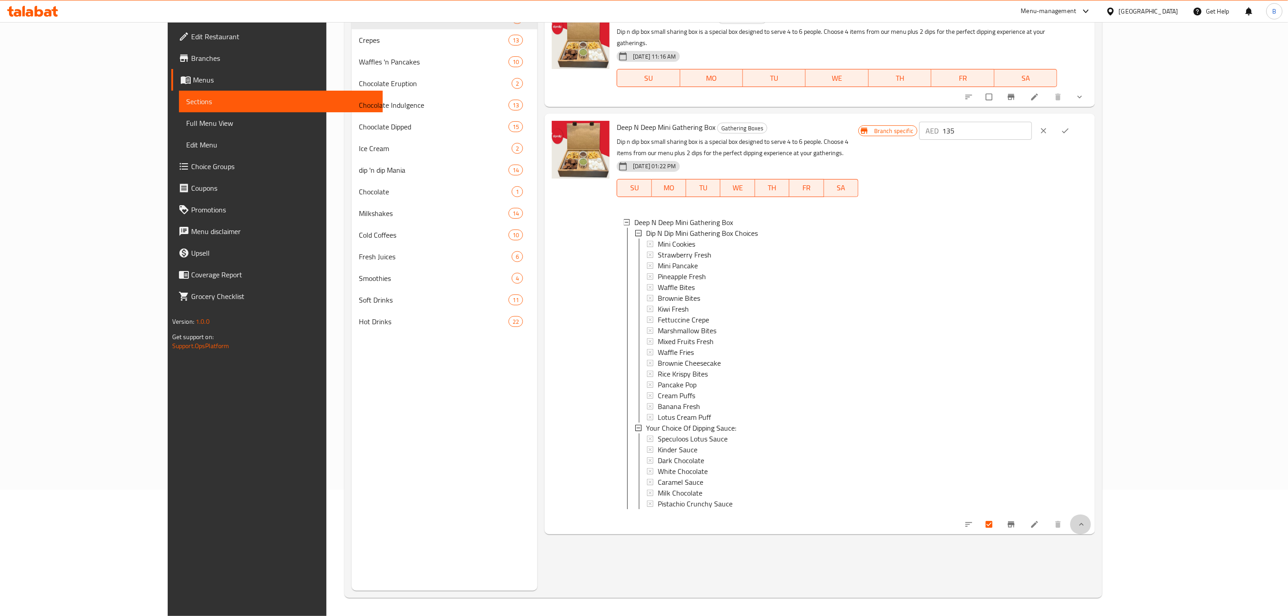
click at [1091, 518] on button "show more" at bounding box center [1080, 524] width 22 height 20
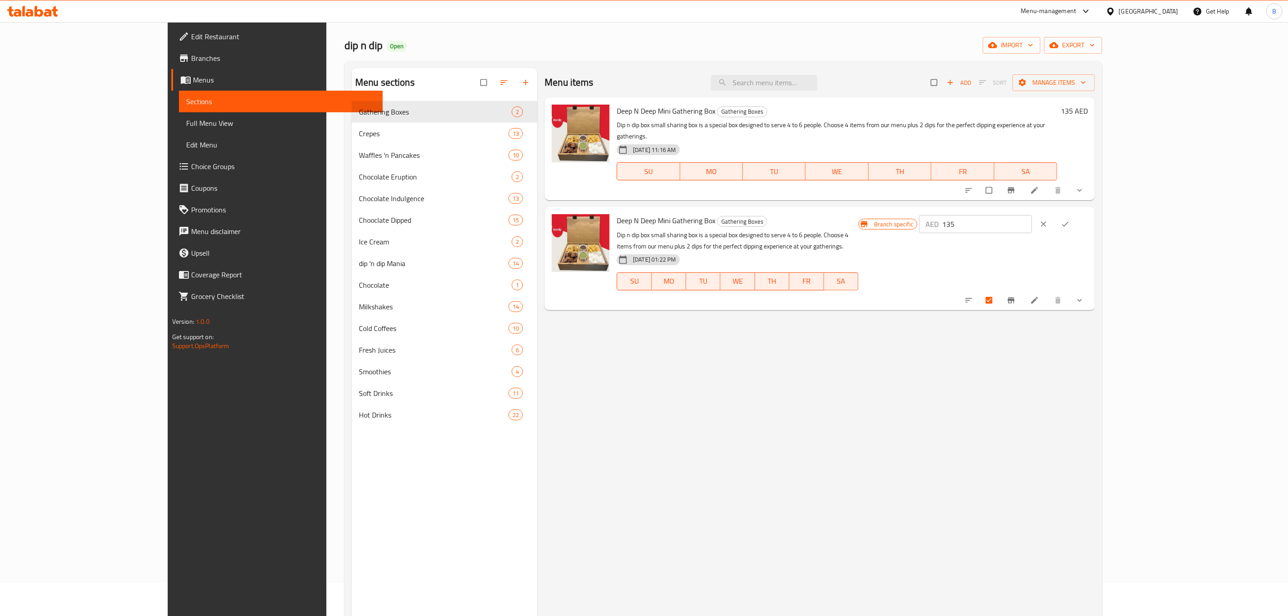
scroll to position [0, 0]
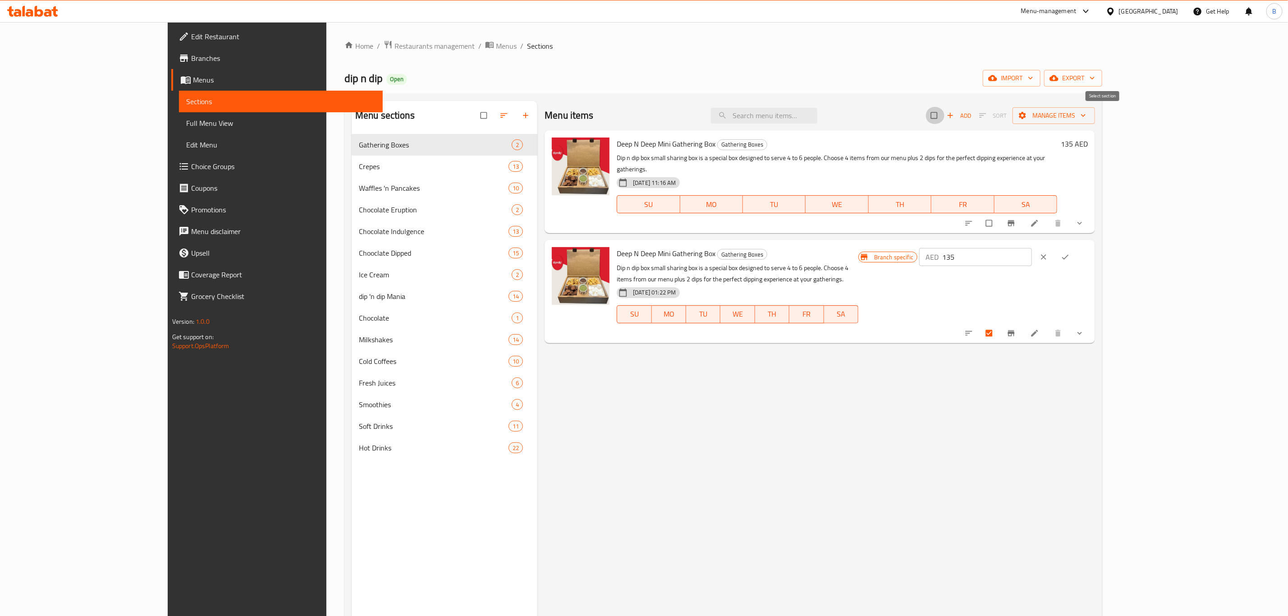
click at [944, 116] on input "checkbox" at bounding box center [934, 115] width 19 height 17
checkbox input "true"
click at [999, 215] on input "checkbox" at bounding box center [989, 223] width 19 height 17
checkbox input "false"
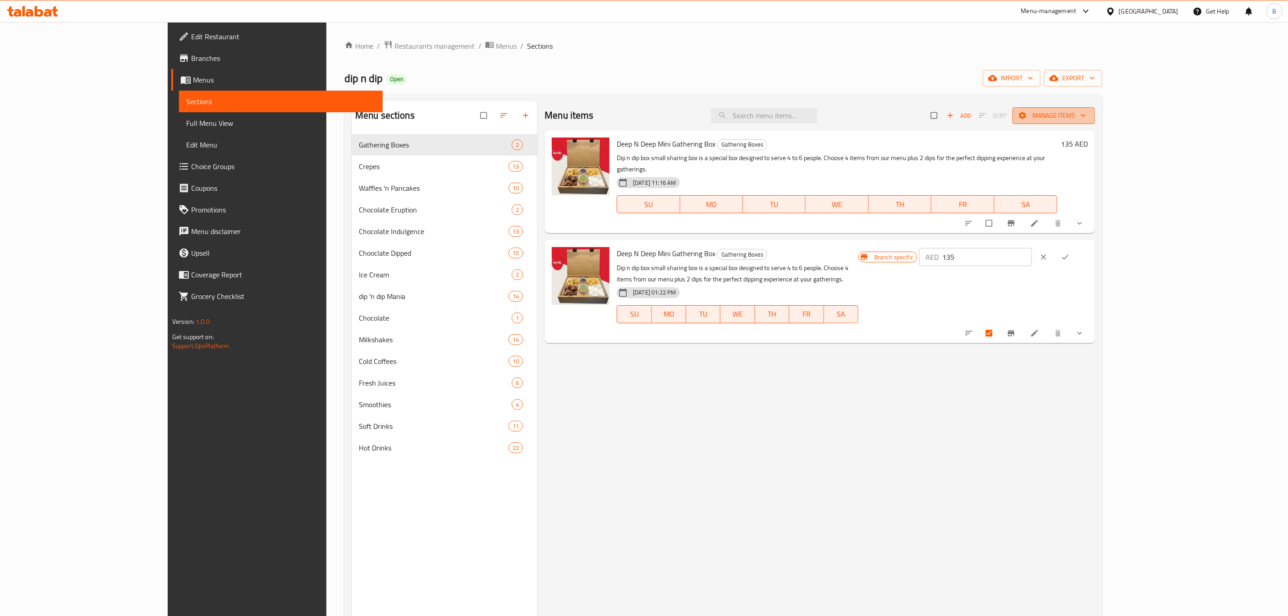
click at [1087, 119] on icon "button" at bounding box center [1082, 115] width 9 height 9
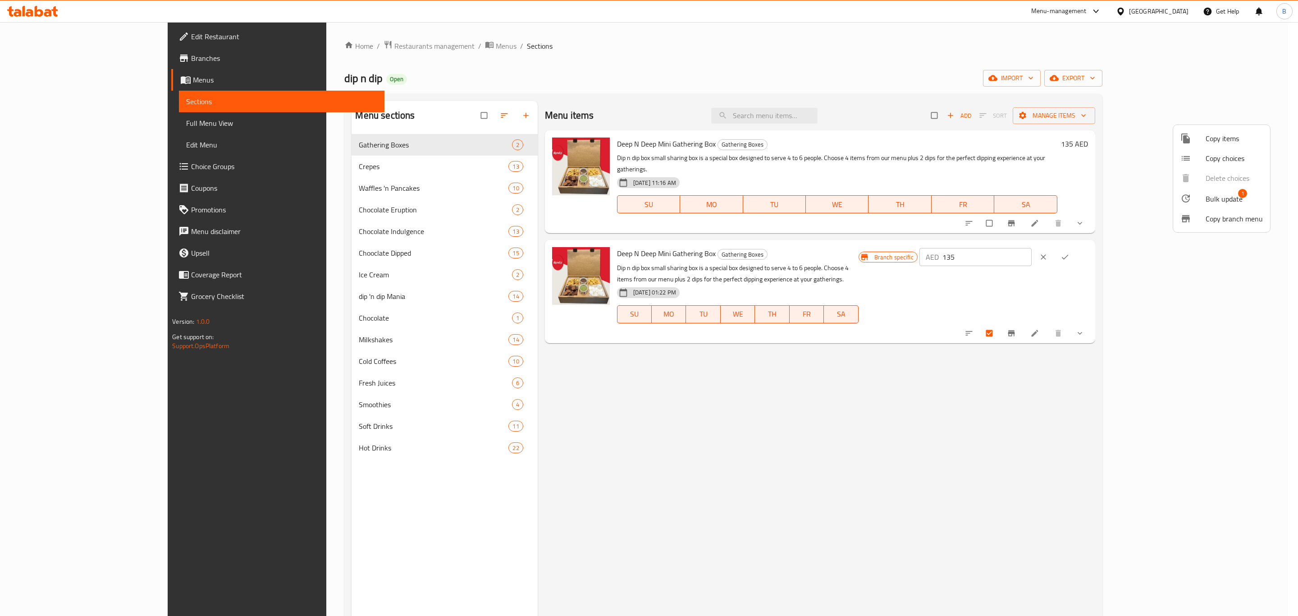
click at [1243, 223] on span "Copy branch menu" at bounding box center [1234, 218] width 57 height 11
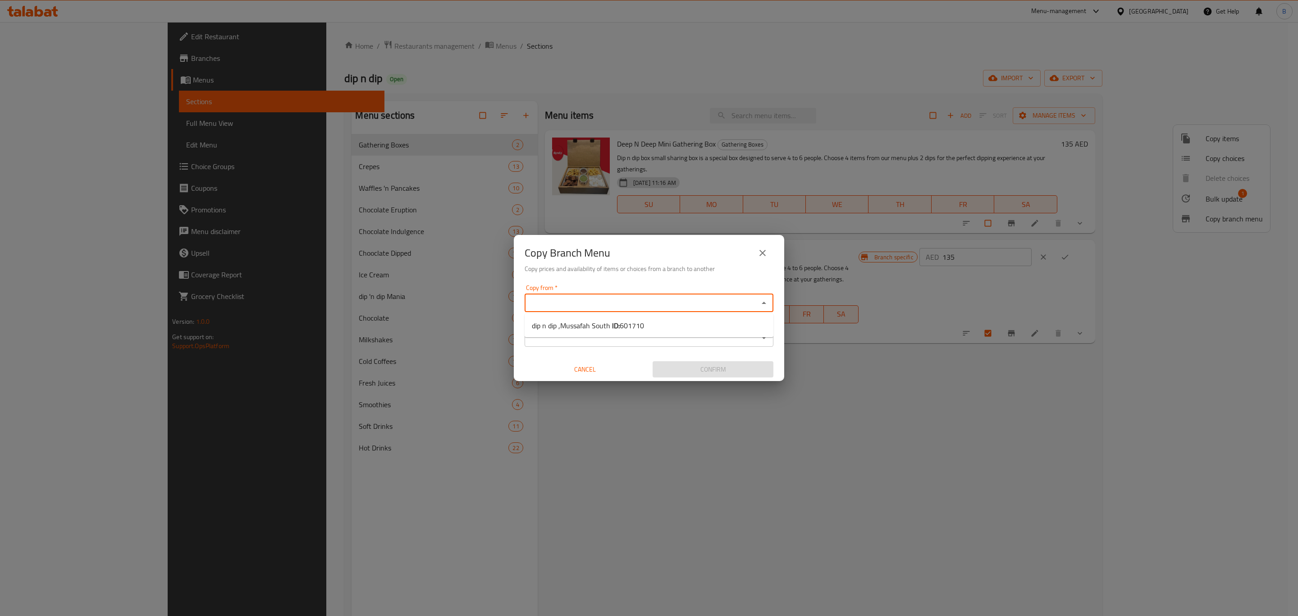
click at [646, 301] on input "Copy from   *" at bounding box center [641, 303] width 228 height 13
click at [637, 326] on span "601710" at bounding box center [632, 326] width 24 height 14
type input "dip n dip ,Mussafah South"
click at [635, 336] on input "Copy to   *" at bounding box center [641, 337] width 228 height 13
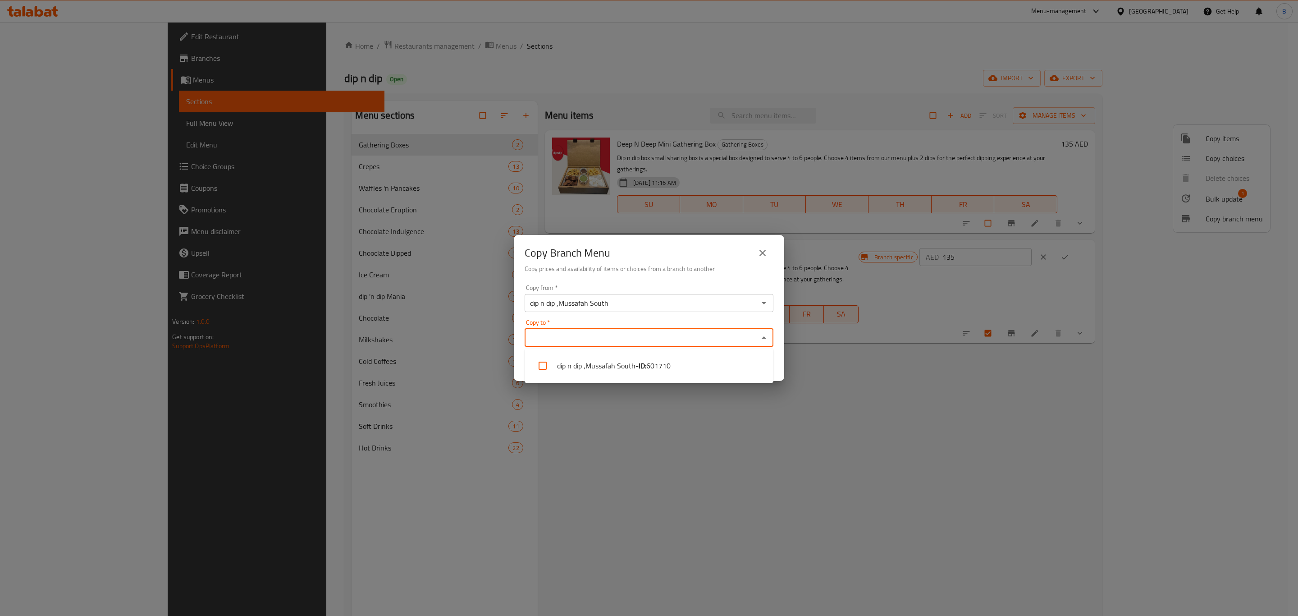
click at [652, 304] on input "dip n dip ,Mussafah South" at bounding box center [641, 303] width 228 height 13
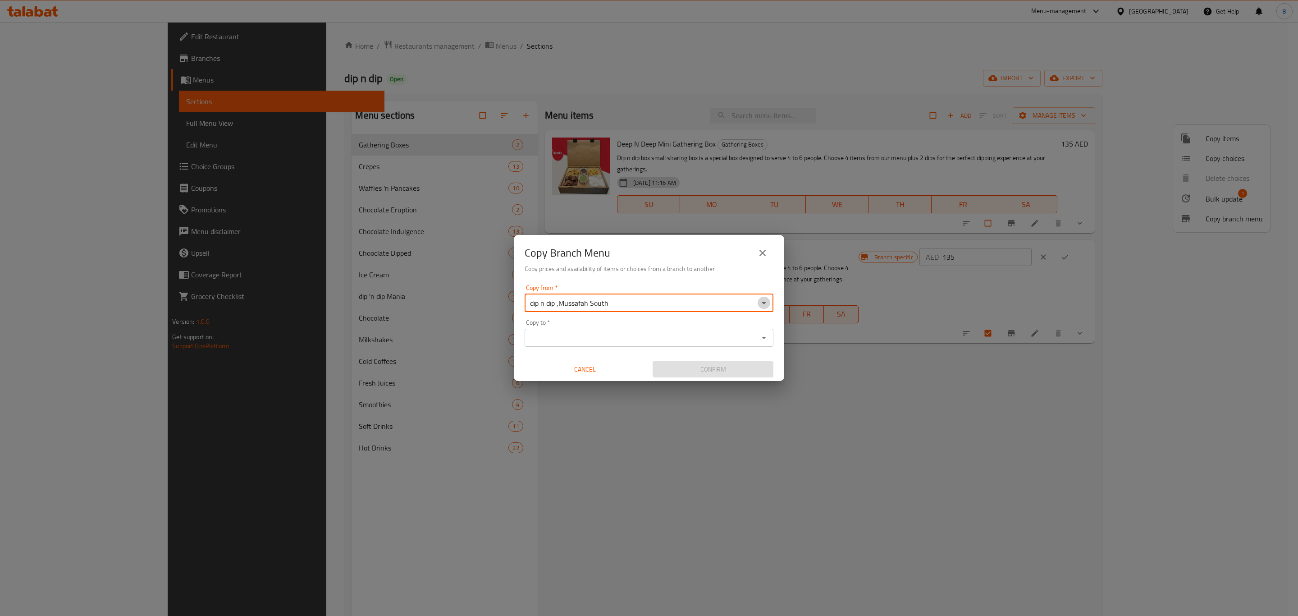
click at [765, 303] on icon "Open" at bounding box center [763, 302] width 11 height 11
click at [758, 250] on icon "close" at bounding box center [762, 252] width 11 height 11
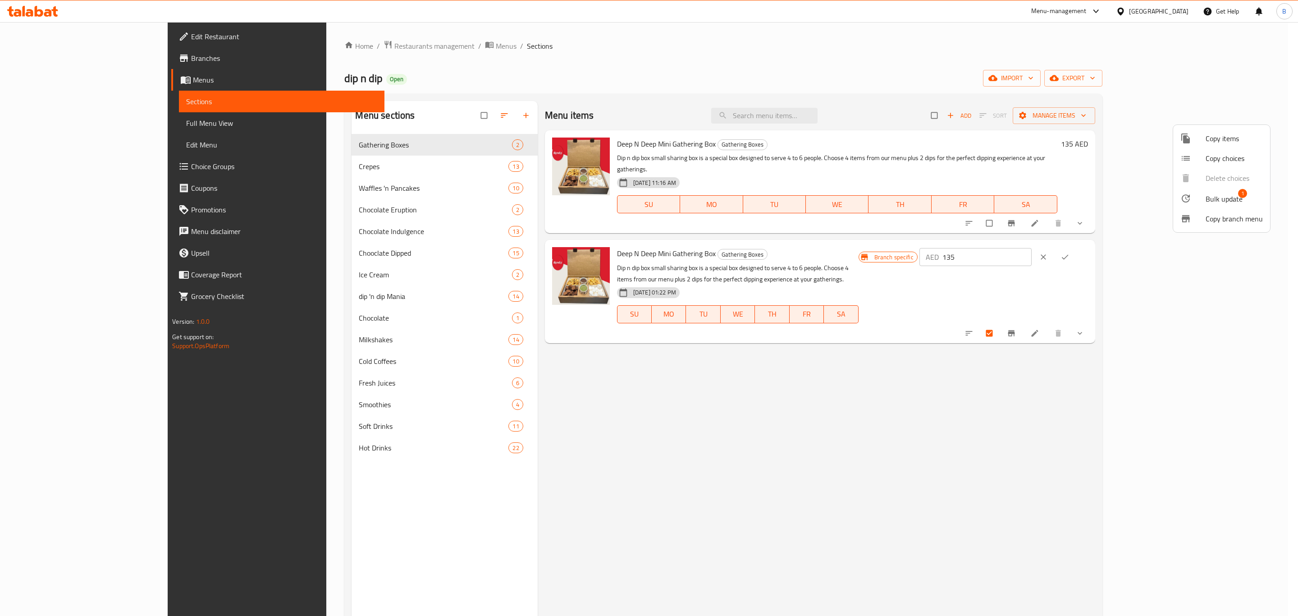
click at [1225, 220] on span "Copy branch menu" at bounding box center [1234, 218] width 57 height 11
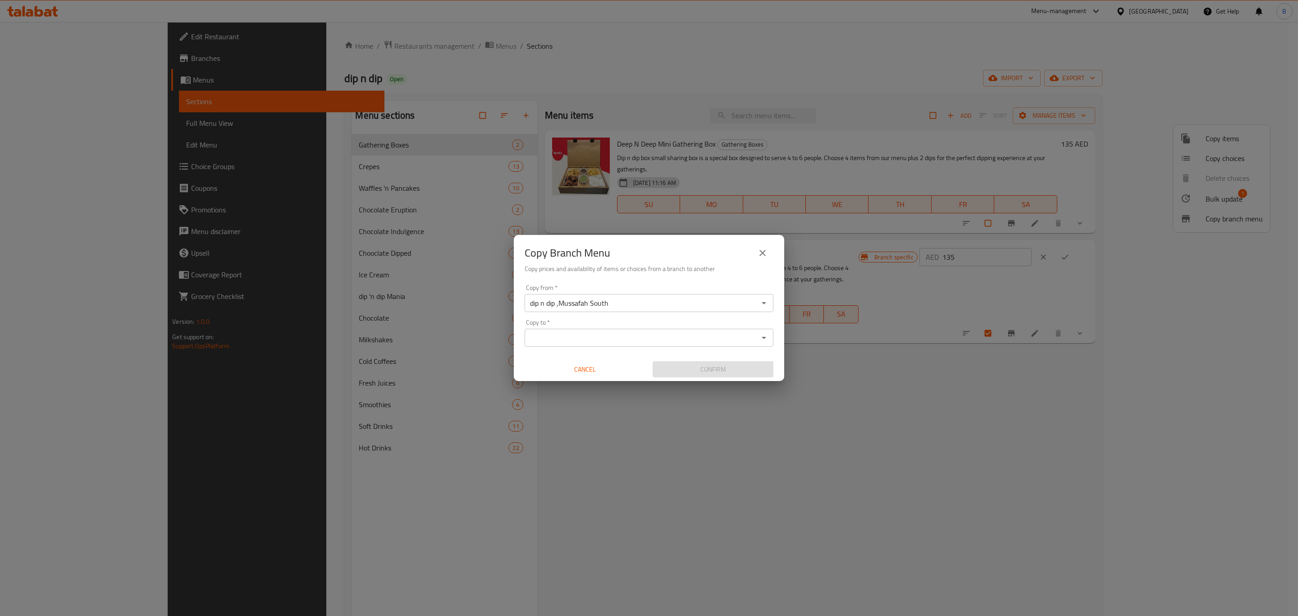
click at [631, 339] on input "Copy to   *" at bounding box center [641, 337] width 228 height 13
click at [764, 247] on icon "close" at bounding box center [762, 252] width 11 height 11
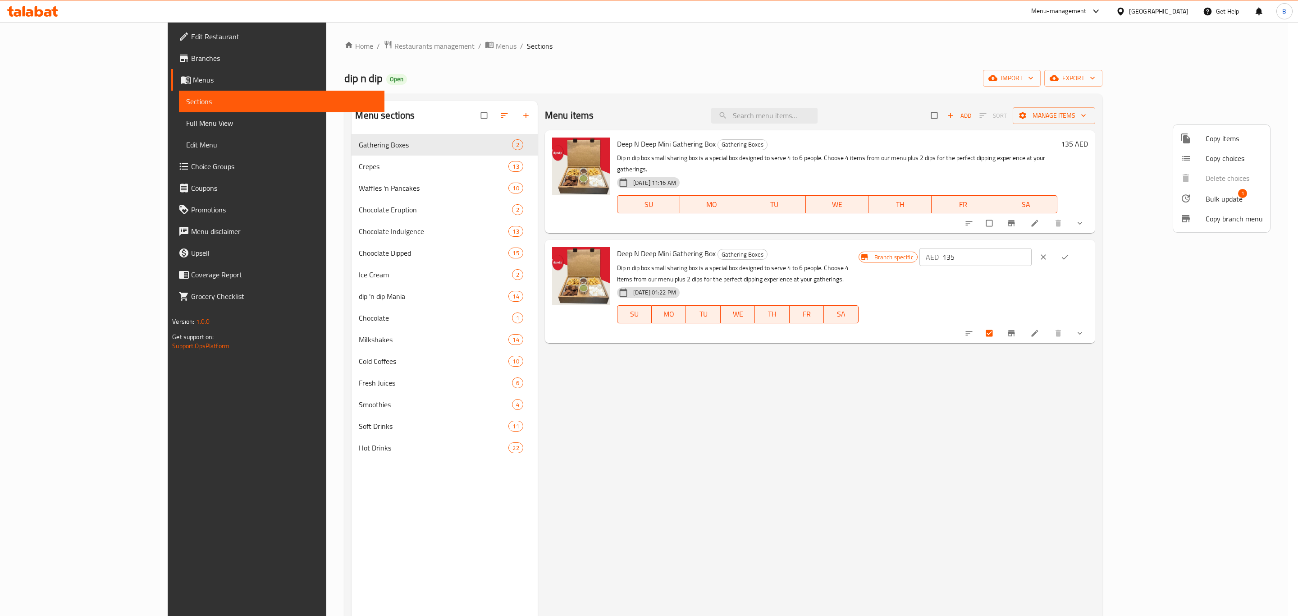
click at [1091, 414] on div at bounding box center [649, 308] width 1298 height 616
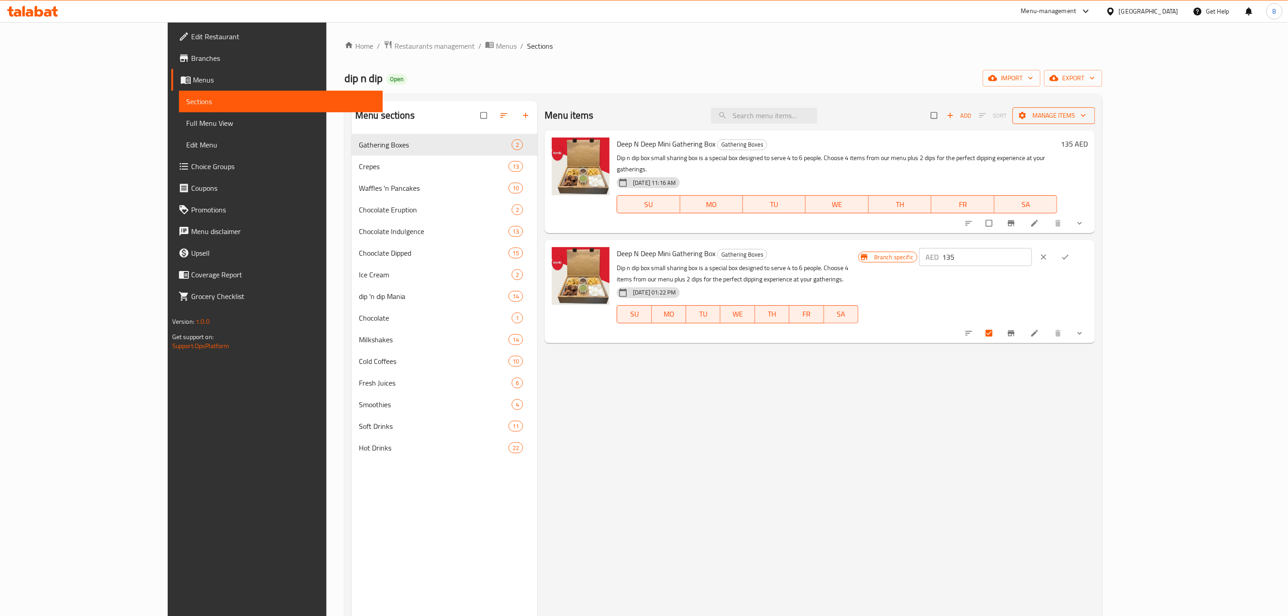
click at [1087, 114] on span "Manage items" at bounding box center [1053, 115] width 68 height 11
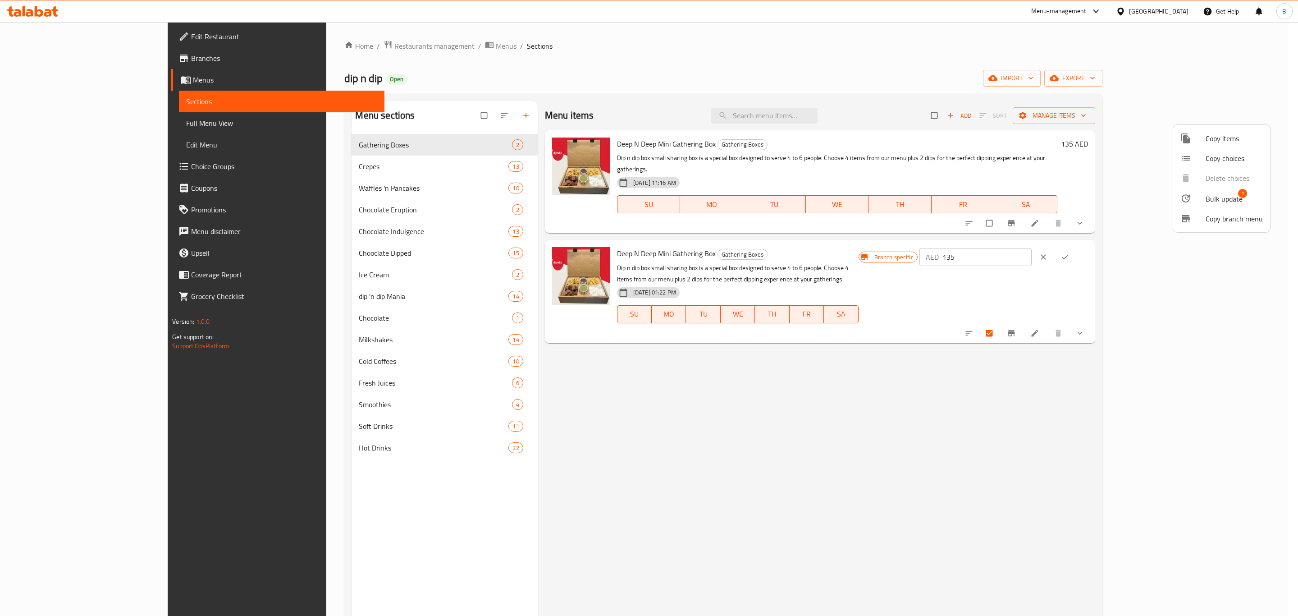
click at [1037, 80] on div at bounding box center [649, 308] width 1298 height 616
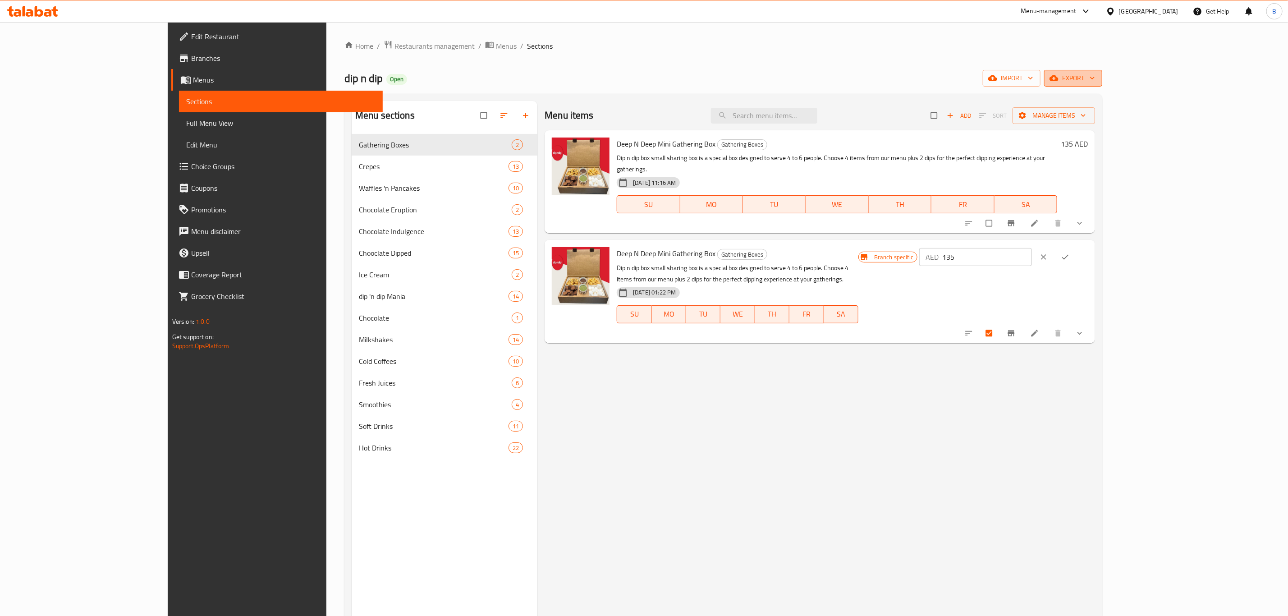
click at [1095, 84] on span "export" at bounding box center [1073, 78] width 44 height 11
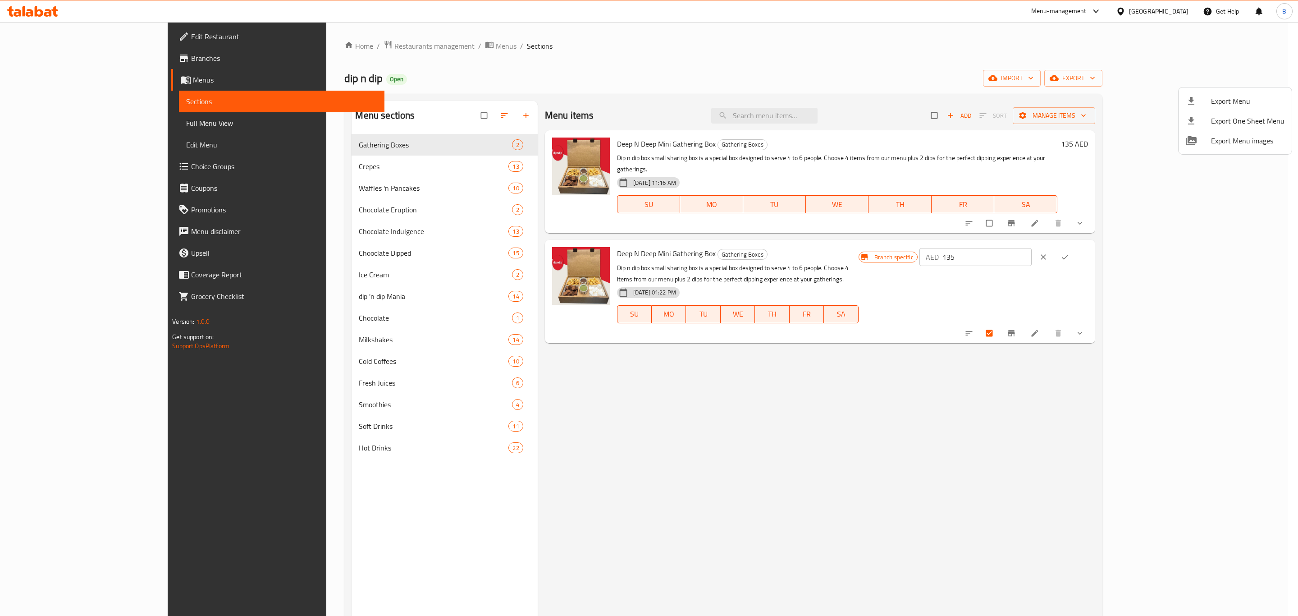
click at [1005, 80] on div at bounding box center [649, 308] width 1298 height 616
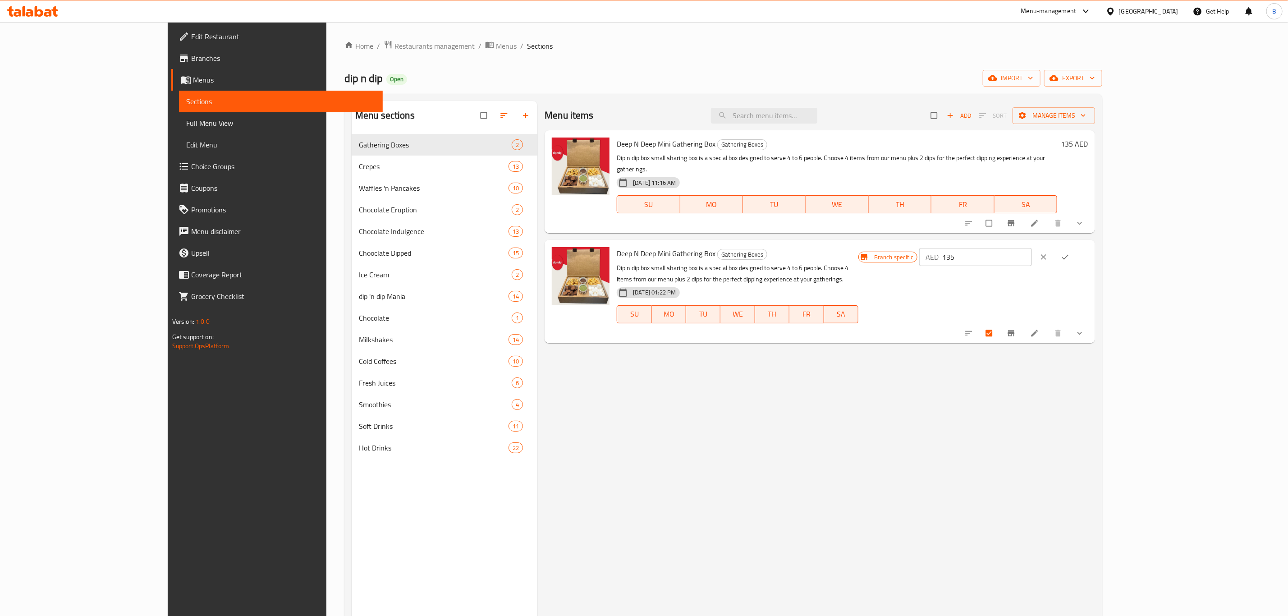
click at [537, 83] on div "dip n dip Open import export" at bounding box center [723, 78] width 758 height 17
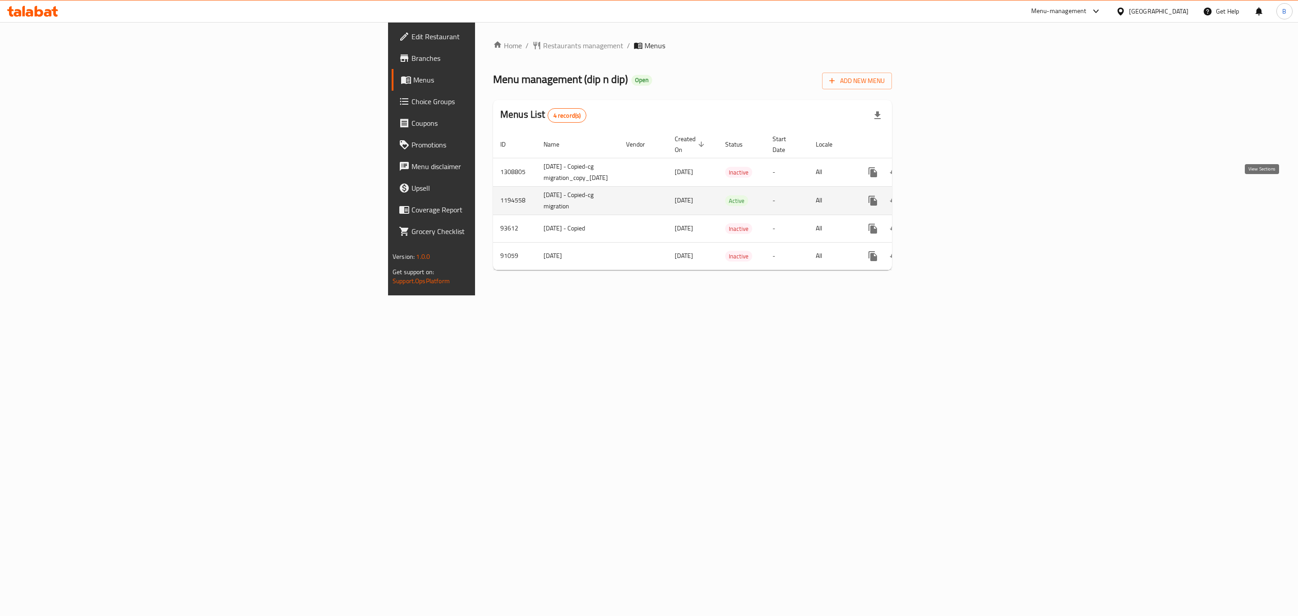
click at [943, 195] on icon "enhanced table" at bounding box center [937, 200] width 11 height 11
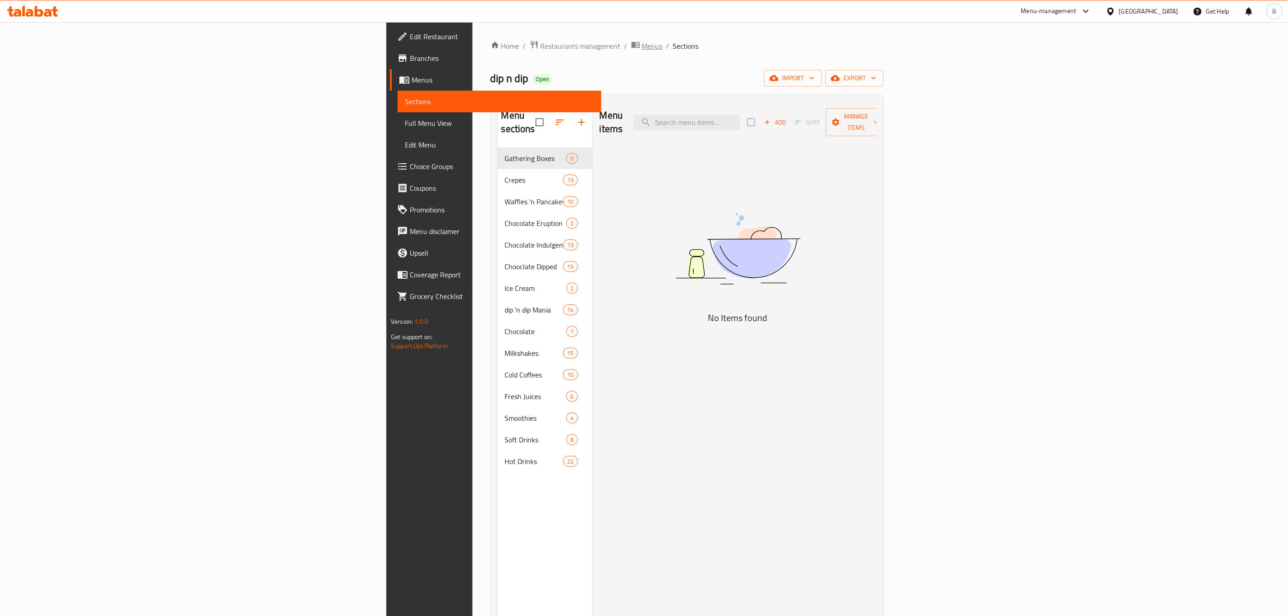
click at [642, 45] on span "Menus" at bounding box center [652, 46] width 21 height 11
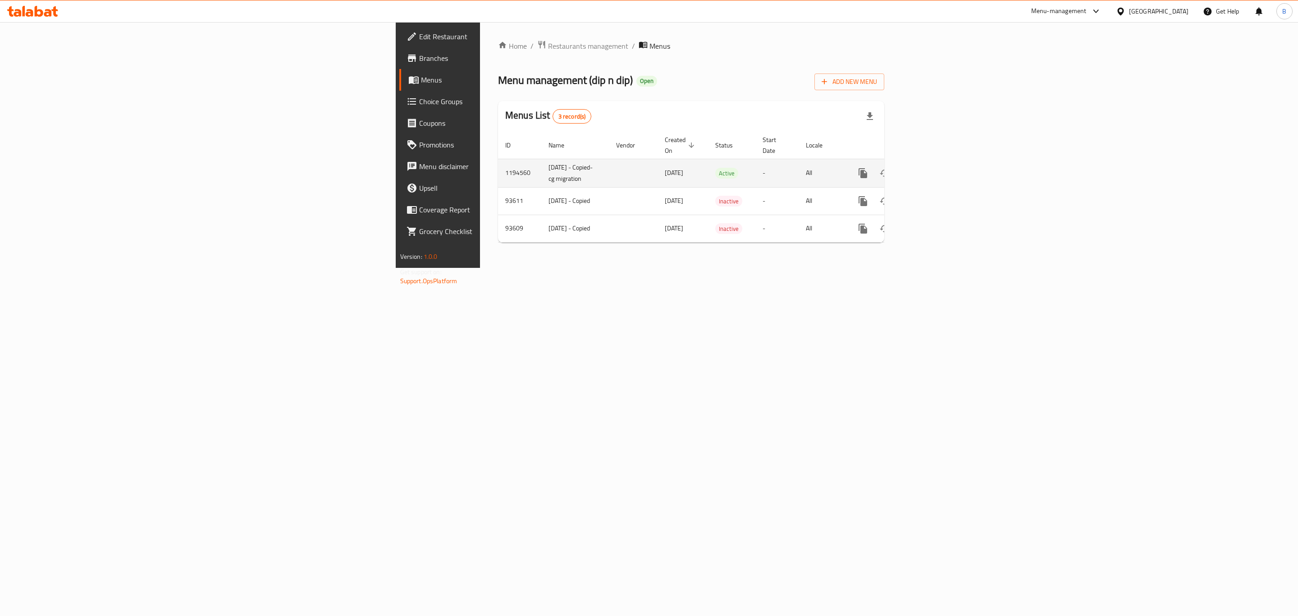
click at [939, 171] on link "enhanced table" at bounding box center [928, 173] width 22 height 22
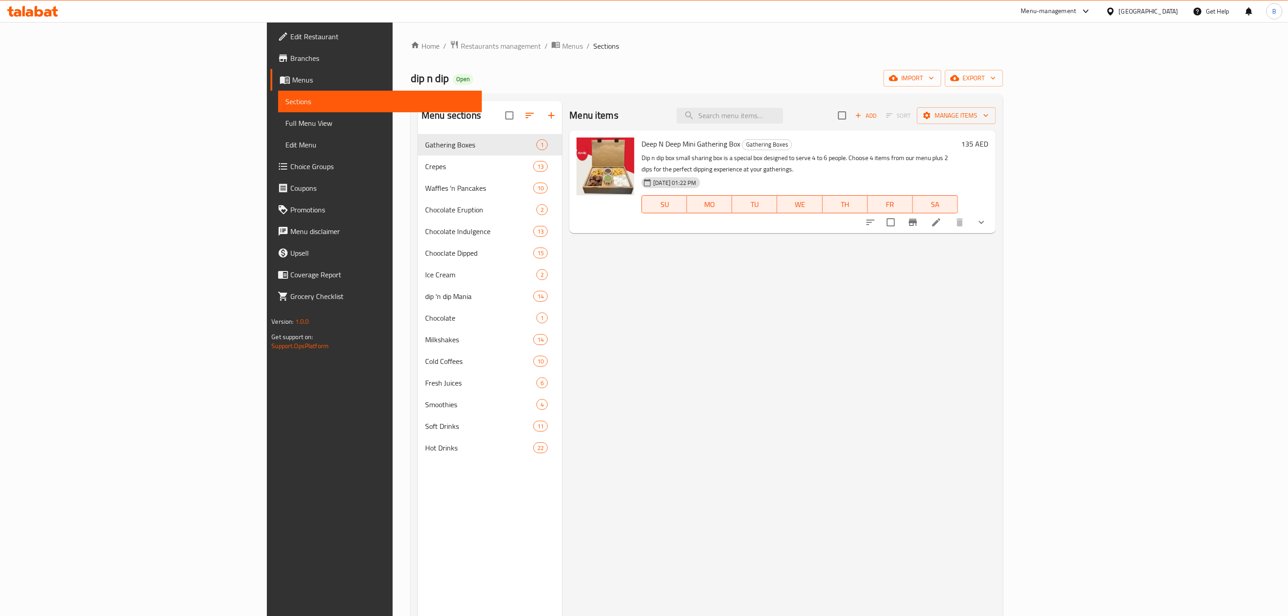
click at [949, 214] on li at bounding box center [935, 222] width 25 height 16
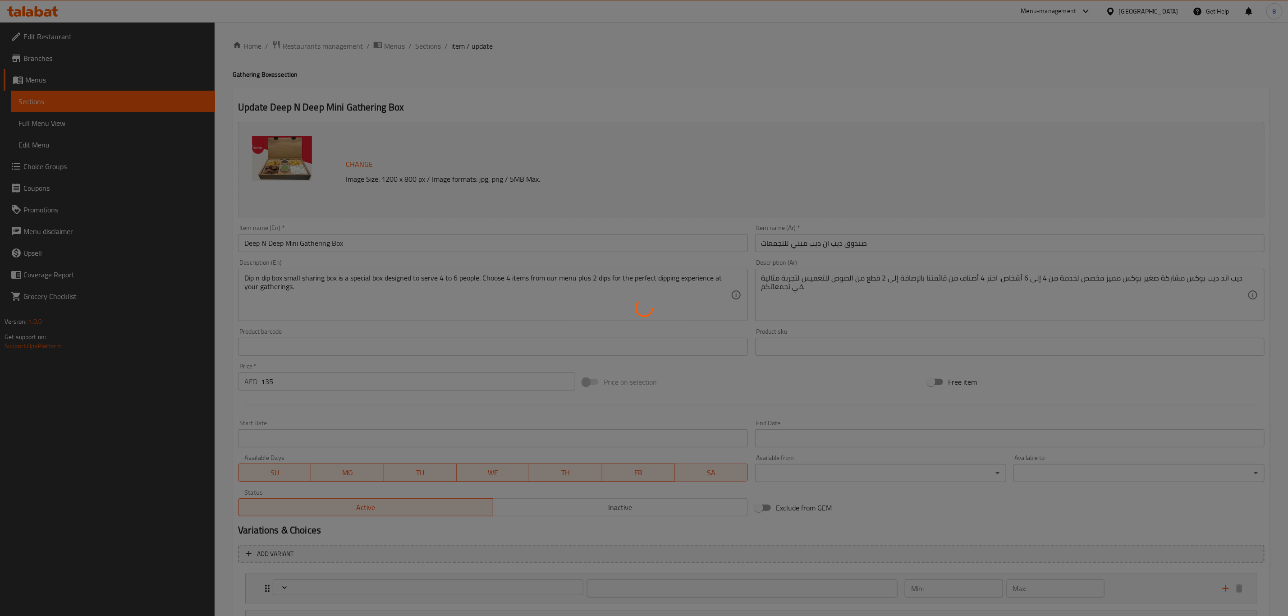
type input "ديب إن ديب خيارات بوكس مشاركة صغير"
type input "4"
type input "اختيارك من صوص التغميس:"
type input "1"
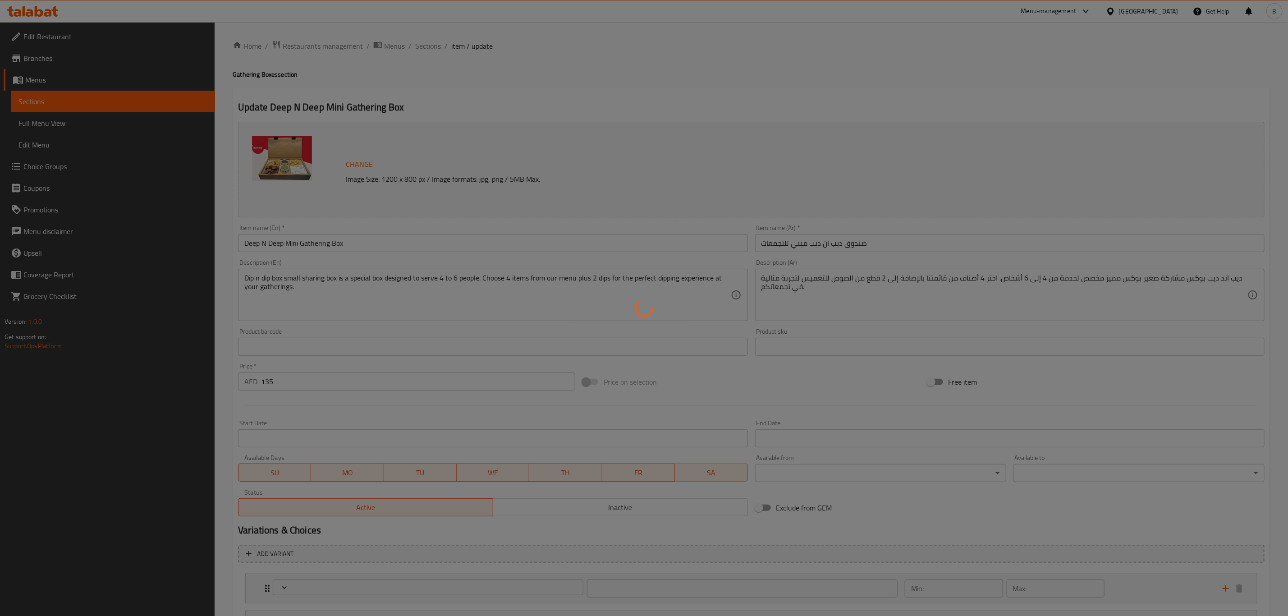
type input "1"
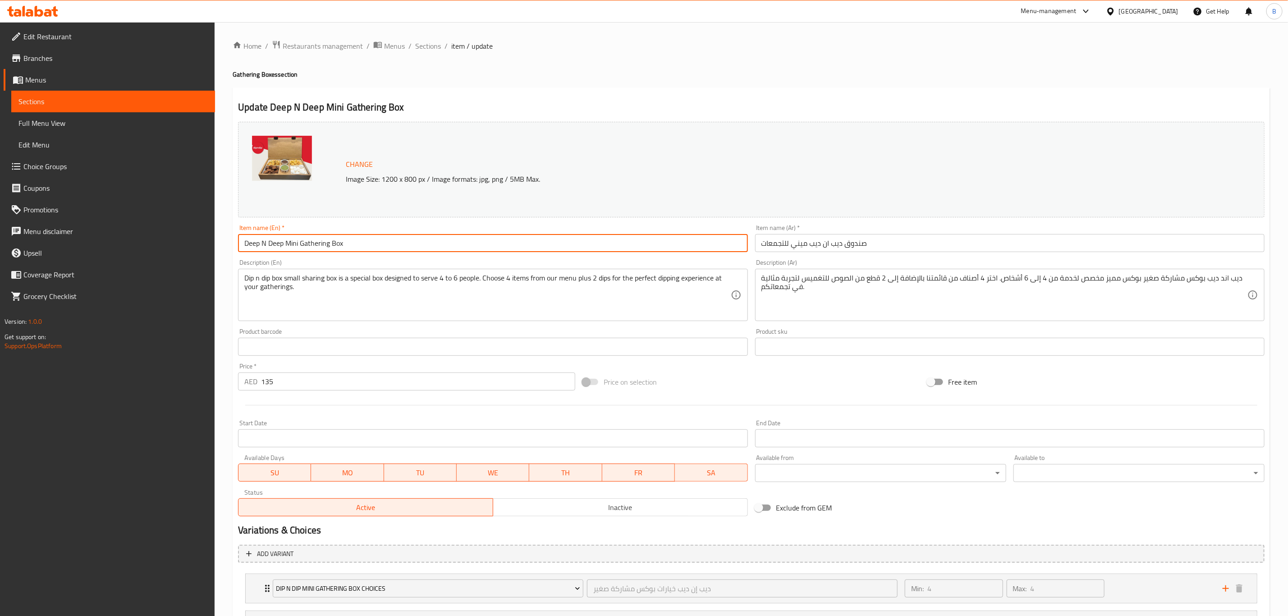
drag, startPoint x: 284, startPoint y: 245, endPoint x: 228, endPoint y: 236, distance: 57.0
click at [228, 236] on div "Home / Restaurants management / Menus / Sections / item / update Gathering Boxe…" at bounding box center [751, 362] width 1073 height 680
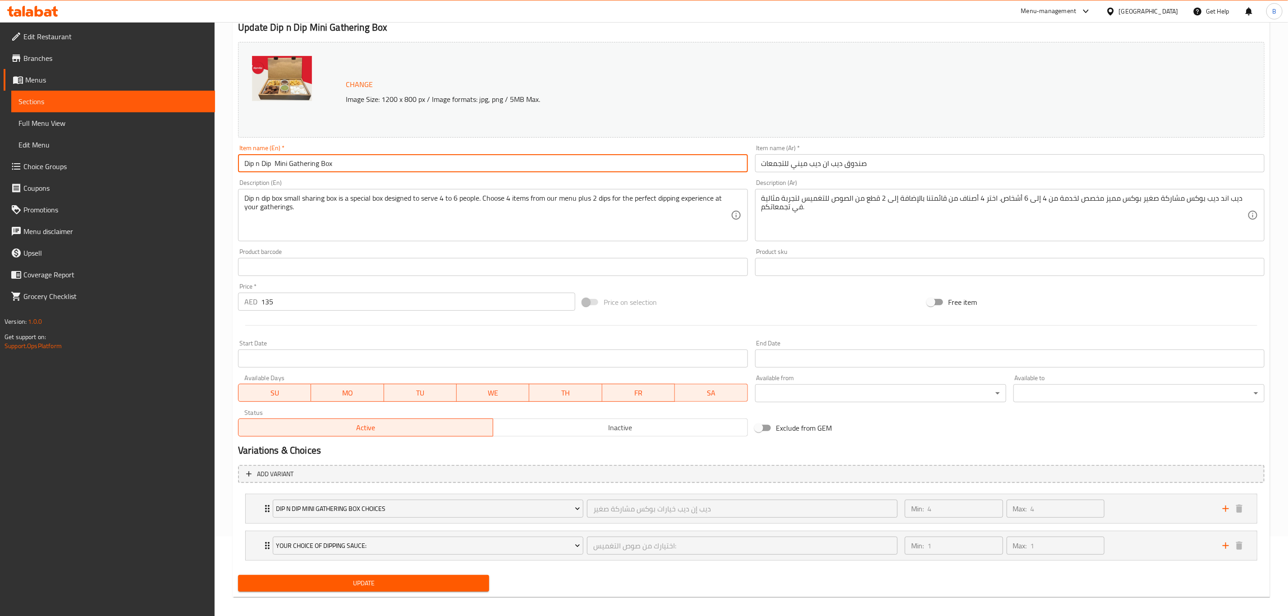
scroll to position [87, 0]
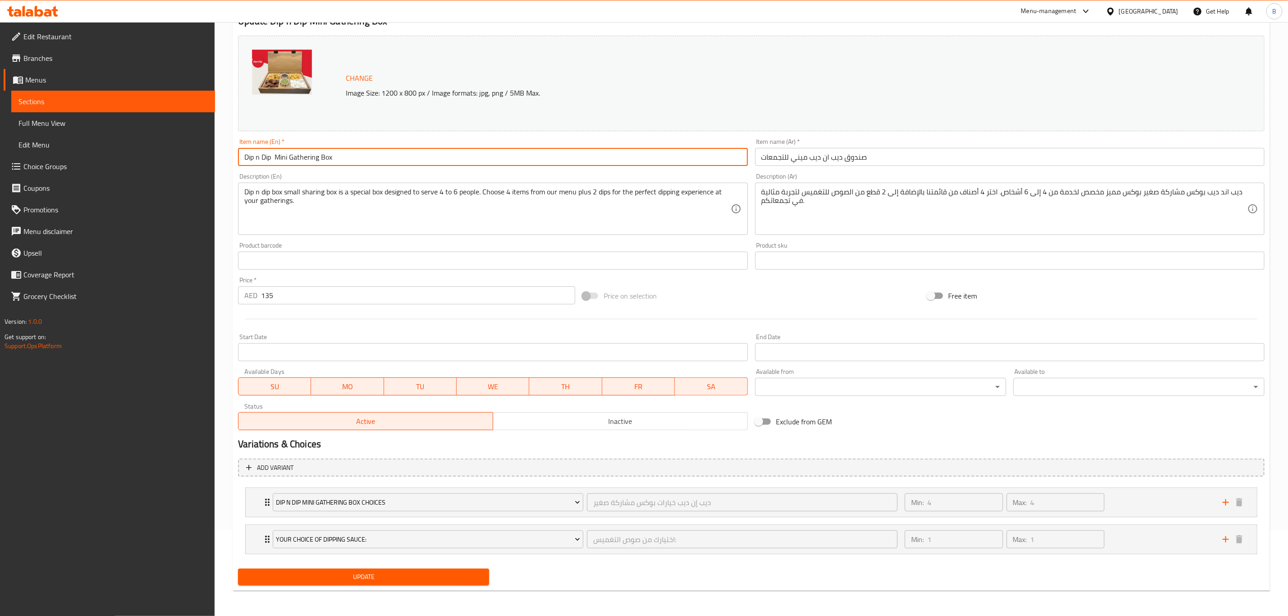
type input "Dip n Dip Mini Gathering Box"
click at [386, 579] on span "Update" at bounding box center [363, 576] width 237 height 11
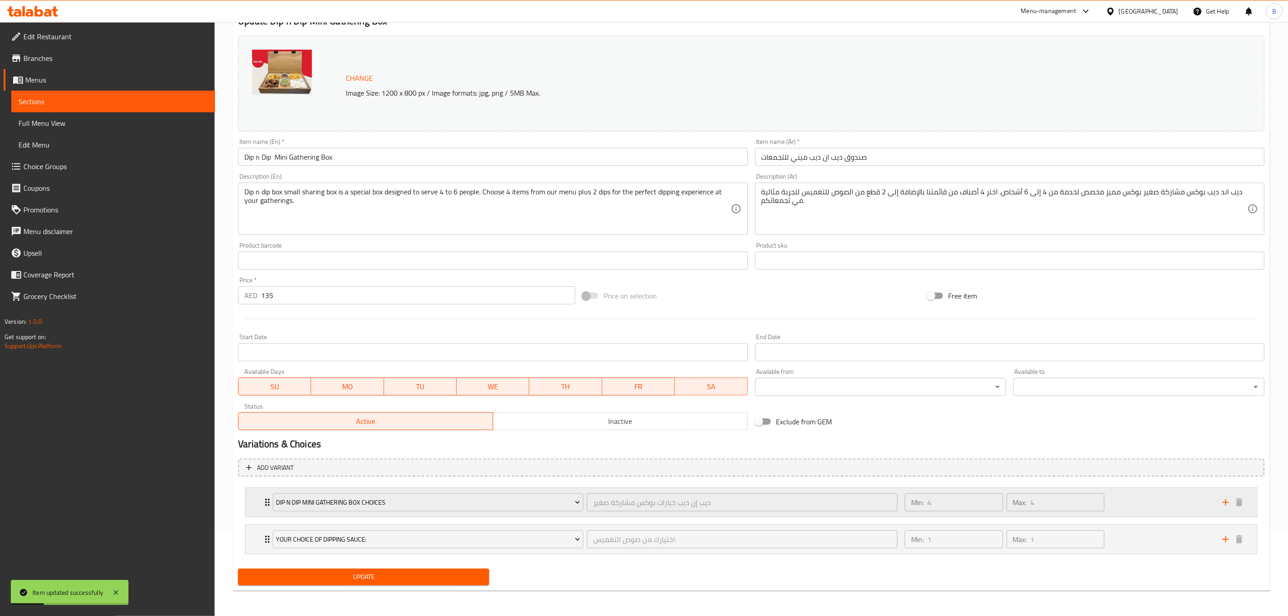
click at [1137, 499] on div "Min: 4 ​ Max: 4 ​" at bounding box center [1058, 502] width 318 height 29
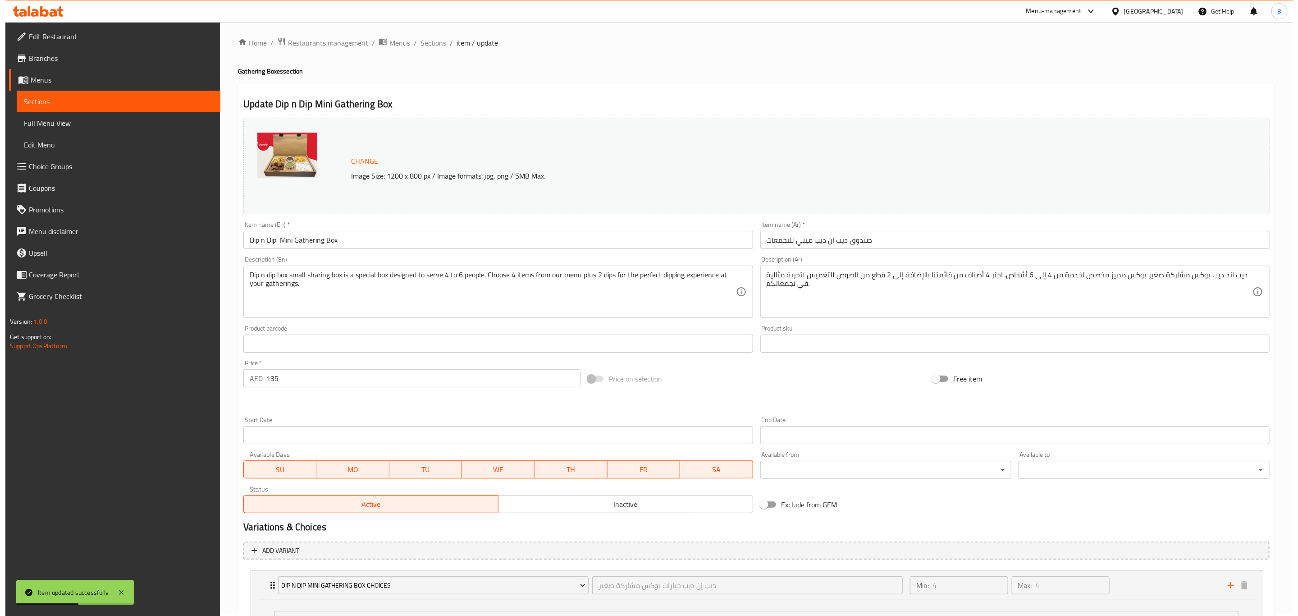
scroll to position [0, 0]
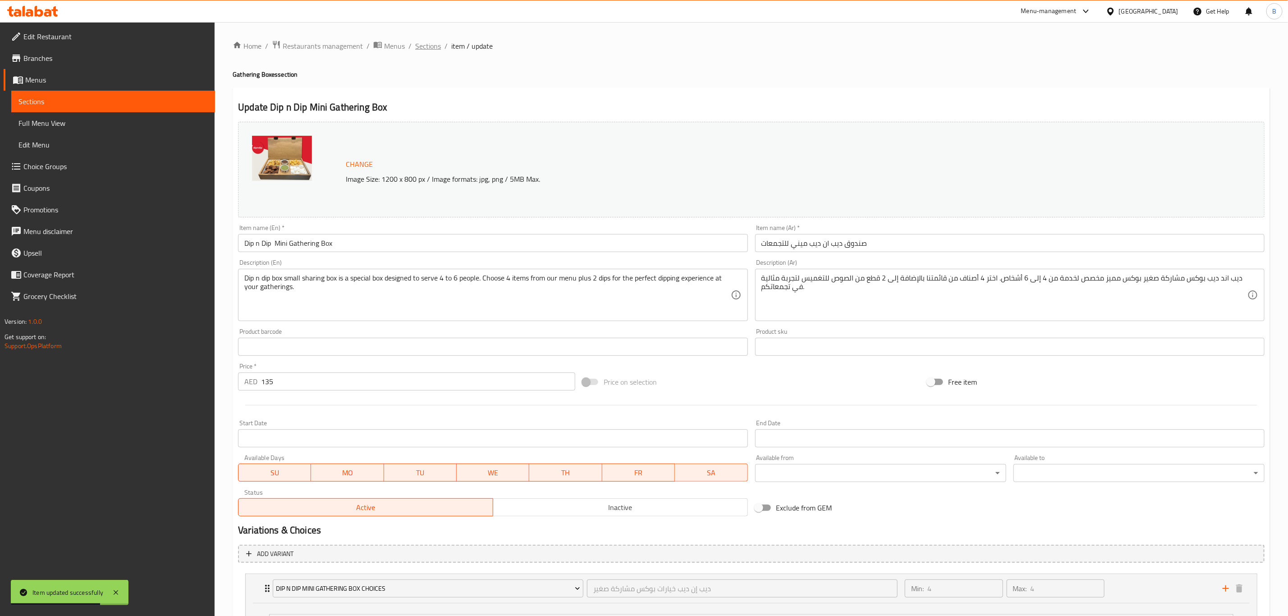
click at [434, 41] on span "Sections" at bounding box center [428, 46] width 26 height 11
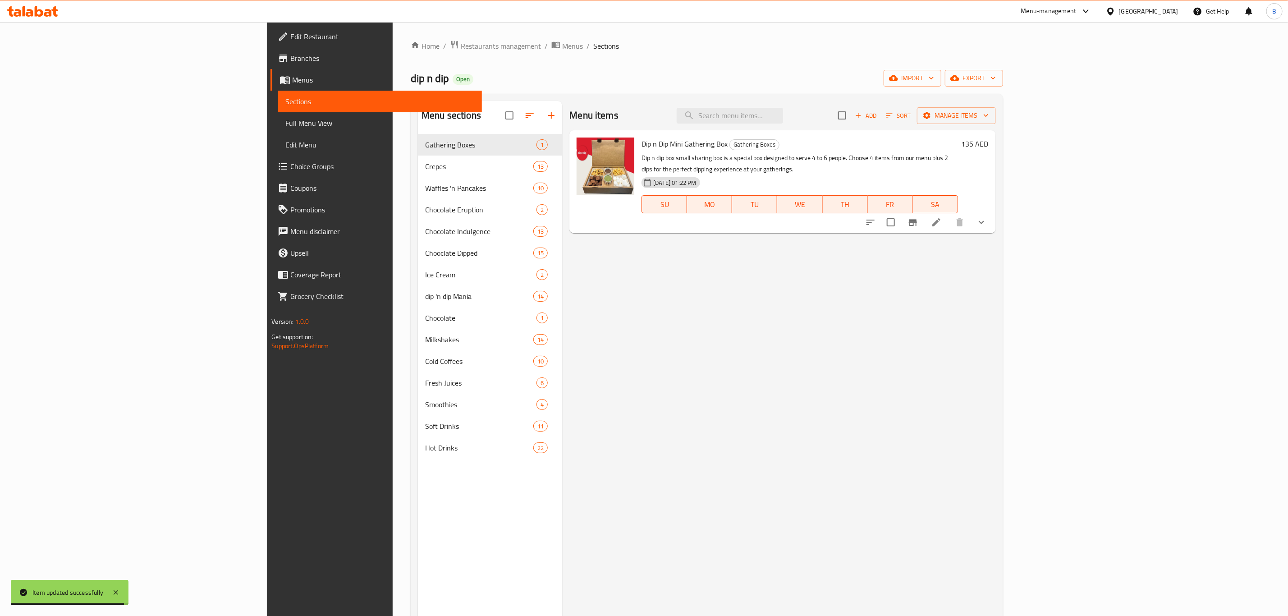
click at [687, 251] on div "Menu items Add Sort Manage items Dip n Dip Mini Gathering Box Gathering Boxes D…" at bounding box center [778, 409] width 433 height 616
click at [562, 49] on span "Menus" at bounding box center [572, 46] width 21 height 11
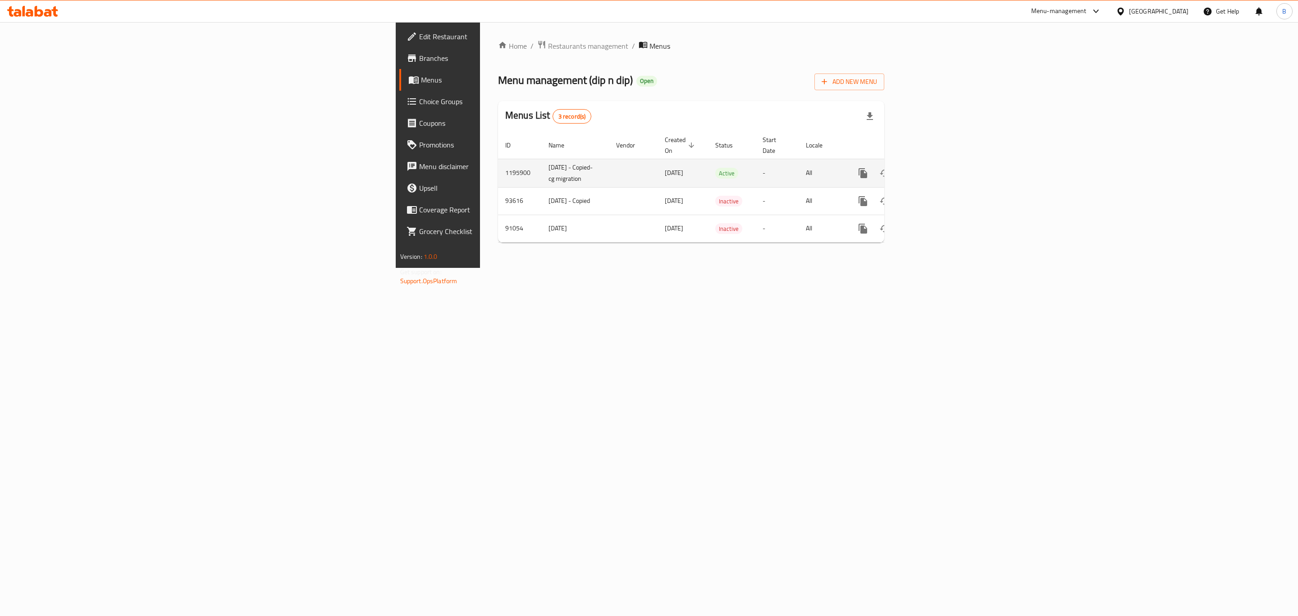
click at [933, 168] on icon "enhanced table" at bounding box center [927, 173] width 11 height 11
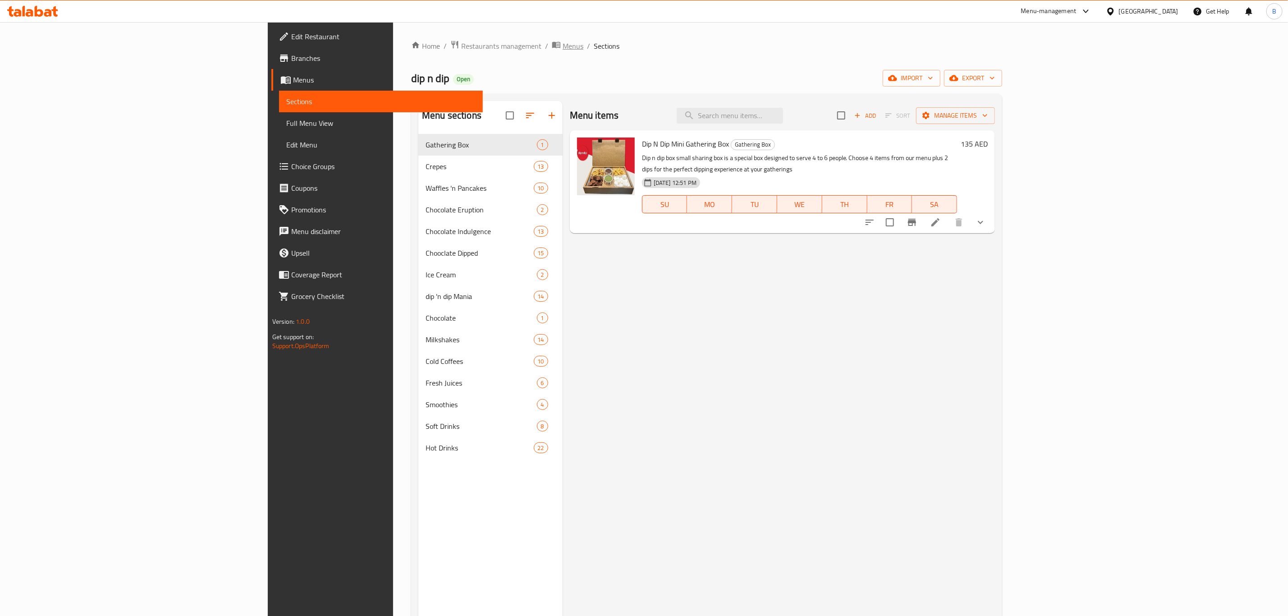
click at [552, 44] on icon "breadcrumb" at bounding box center [556, 44] width 9 height 9
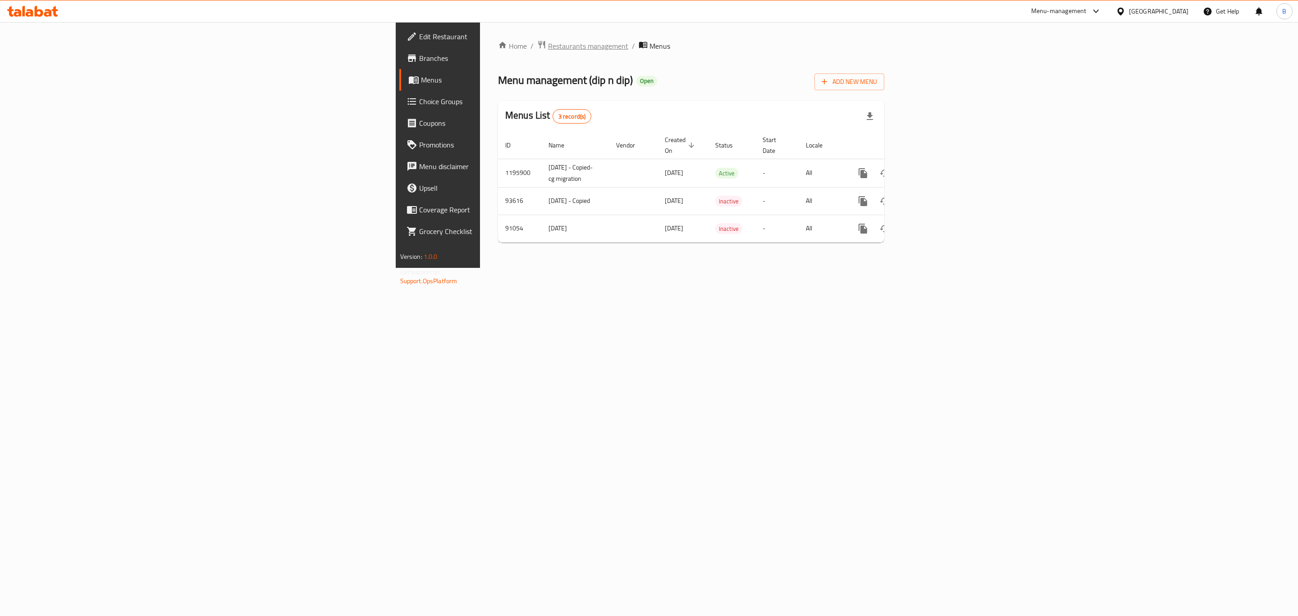
click at [548, 43] on span "Restaurants management" at bounding box center [588, 46] width 80 height 11
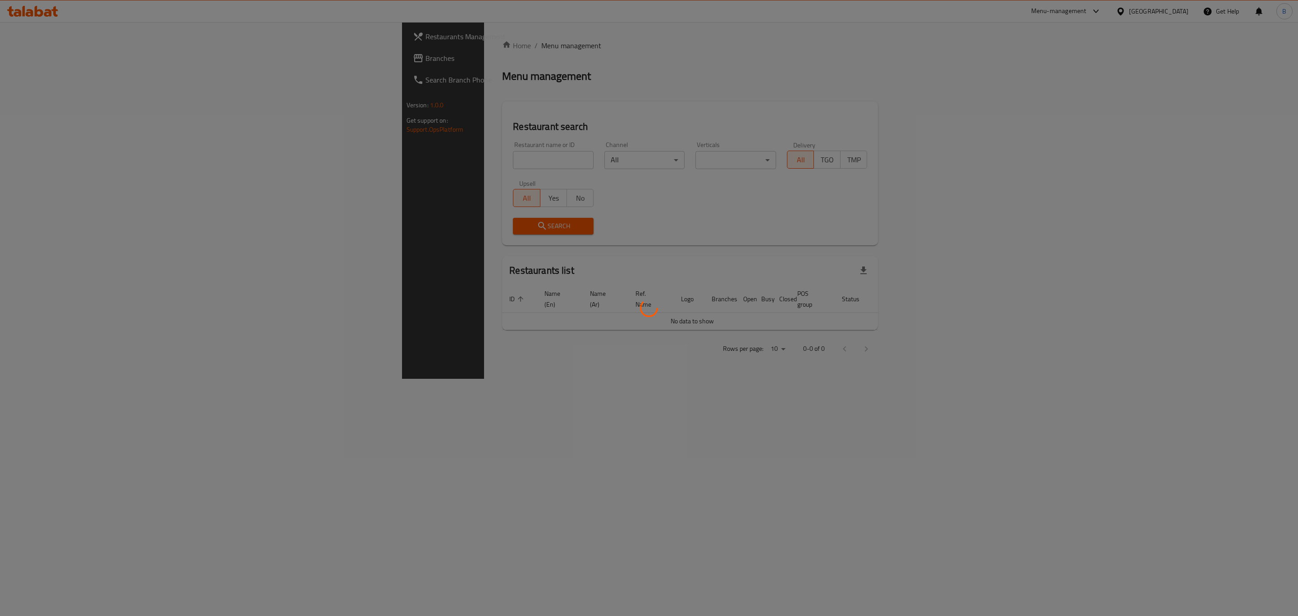
click at [316, 161] on div at bounding box center [649, 308] width 1298 height 616
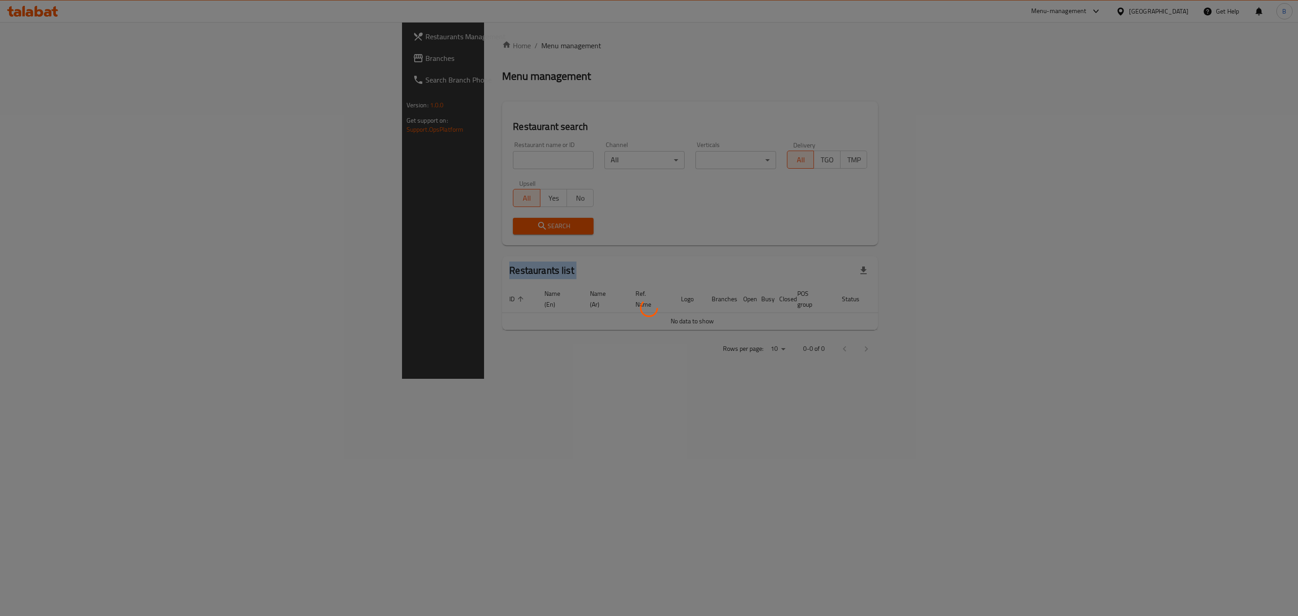
click at [316, 161] on div at bounding box center [649, 308] width 1298 height 616
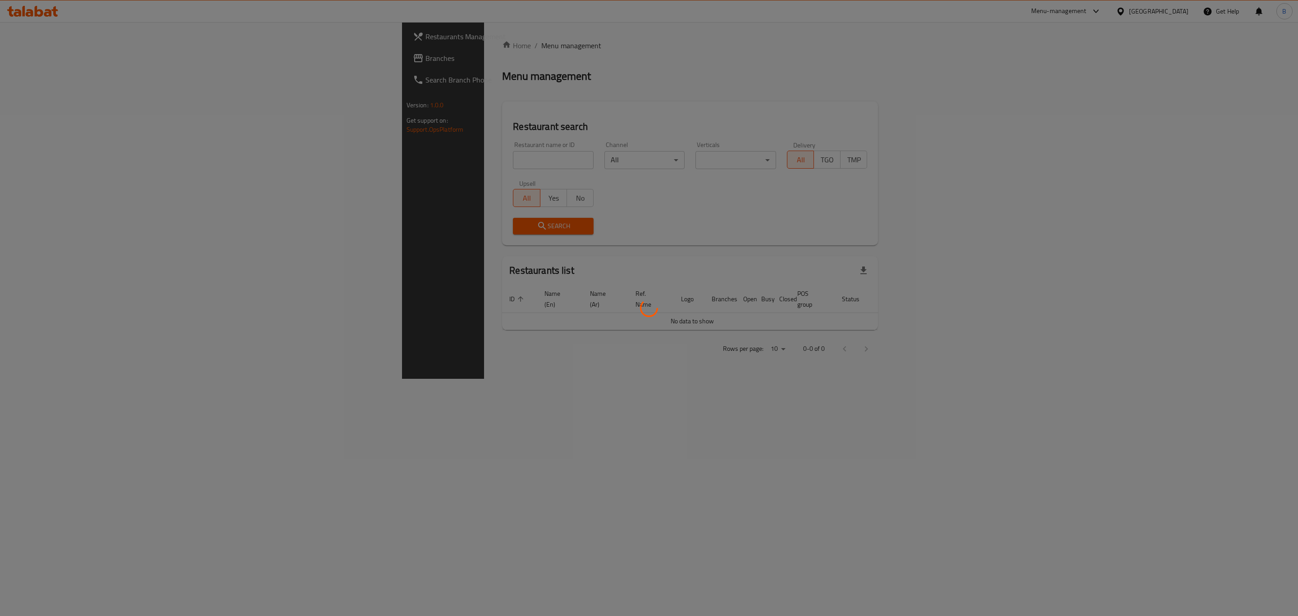
click at [324, 161] on div at bounding box center [649, 308] width 1298 height 616
click at [333, 157] on div at bounding box center [649, 308] width 1298 height 616
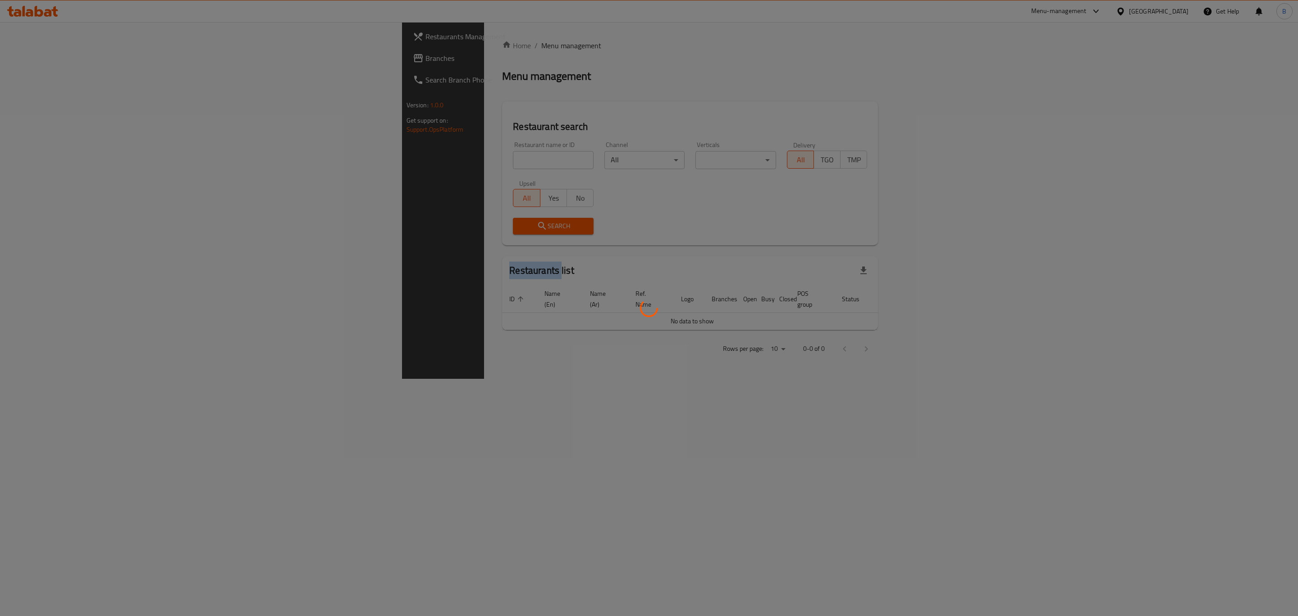
click at [333, 157] on div at bounding box center [649, 308] width 1298 height 616
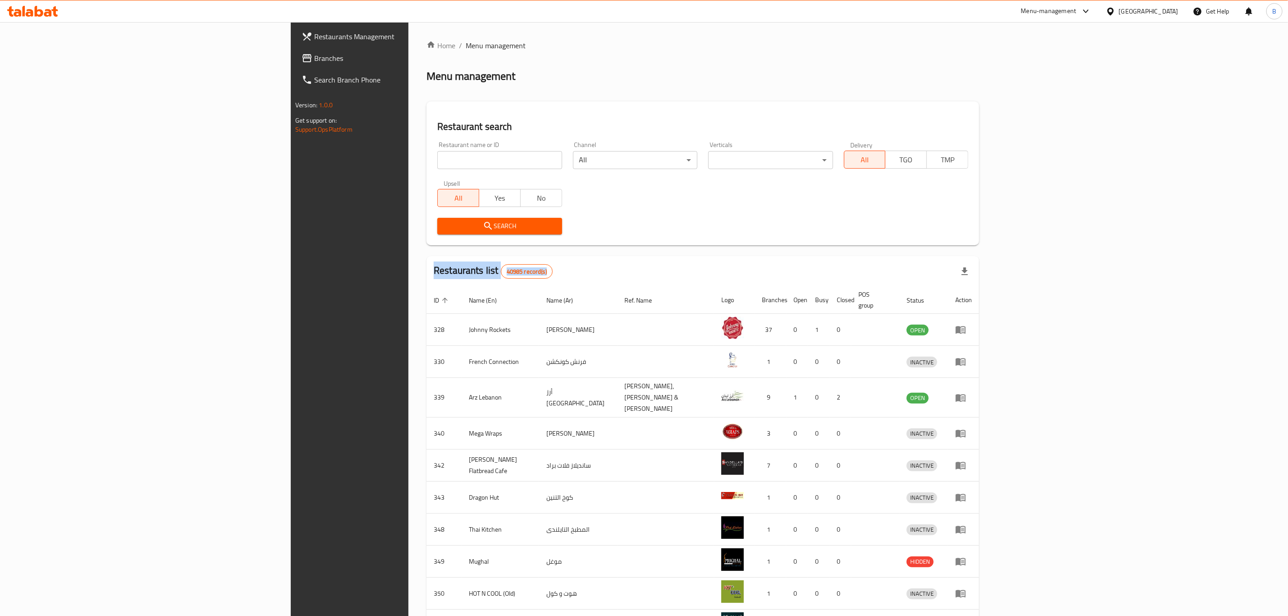
click at [333, 157] on div at bounding box center [644, 308] width 1288 height 616
click at [426, 157] on div "Home / Menu management Menu management Restaurant search Restaurant name or ID …" at bounding box center [702, 356] width 553 height 632
click at [437, 157] on input "search" at bounding box center [499, 160] width 124 height 18
paste input "9469"
type input "9469"
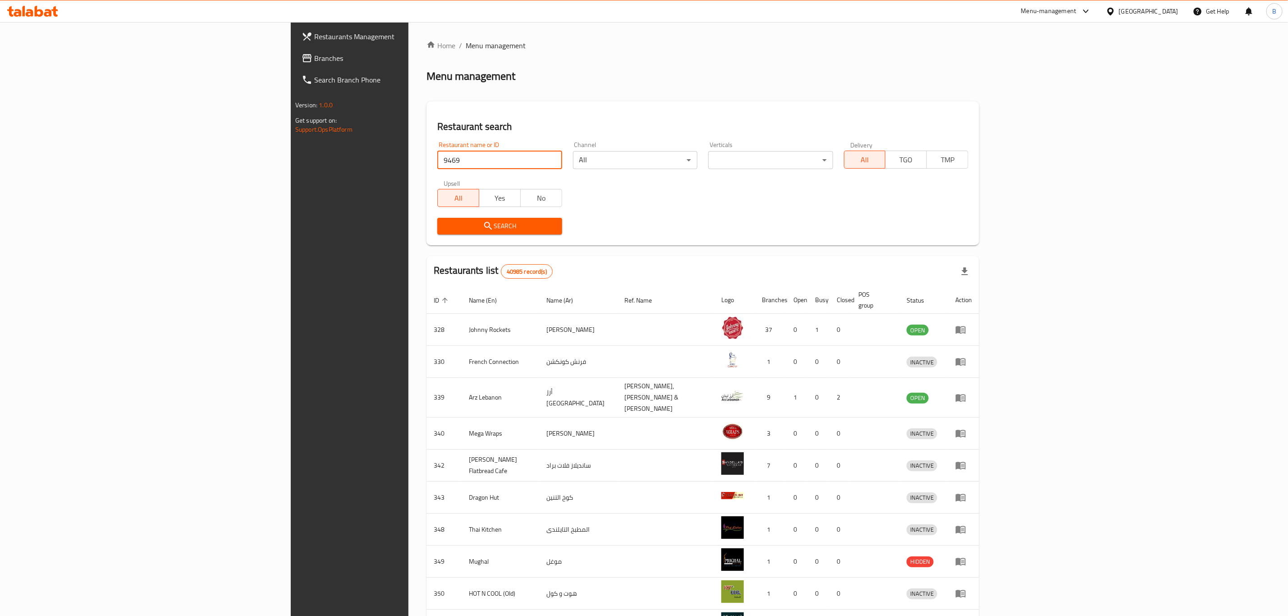
click button "Search" at bounding box center [499, 226] width 124 height 17
